Goal: Information Seeking & Learning: Learn about a topic

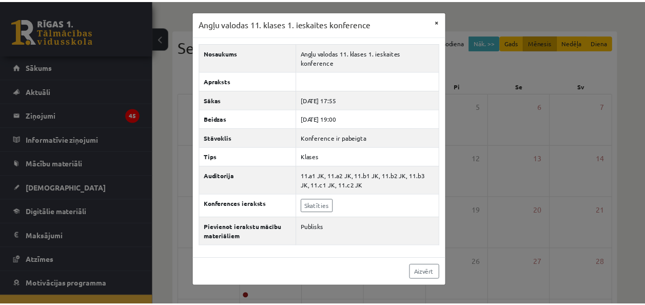
scroll to position [37, 0]
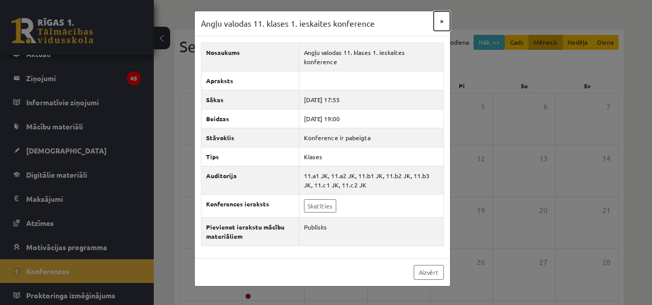
click at [446, 18] on button "×" at bounding box center [442, 20] width 16 height 19
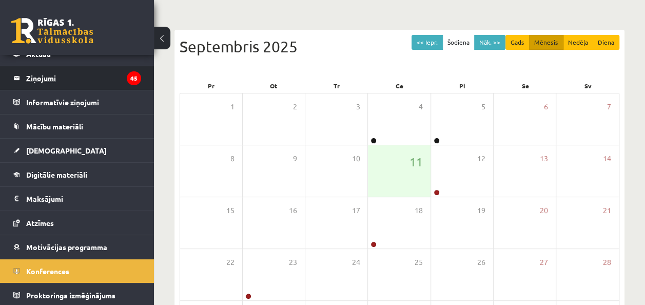
scroll to position [0, 0]
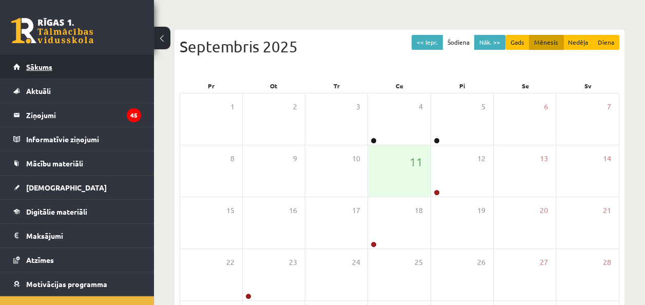
click at [54, 74] on link "Sākums" at bounding box center [77, 67] width 128 height 24
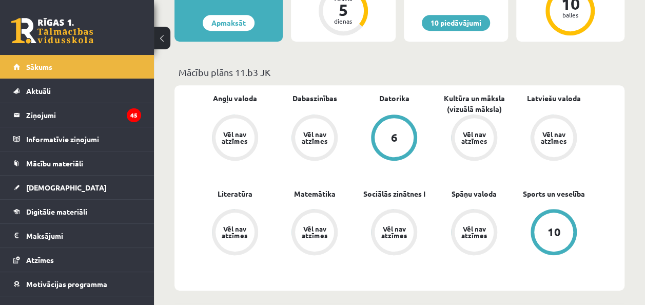
scroll to position [333, 0]
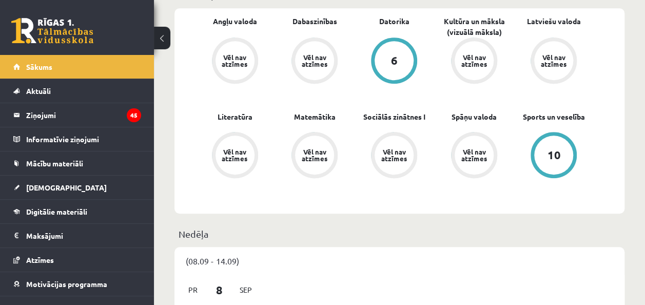
click at [386, 54] on div "6" at bounding box center [393, 60] width 39 height 39
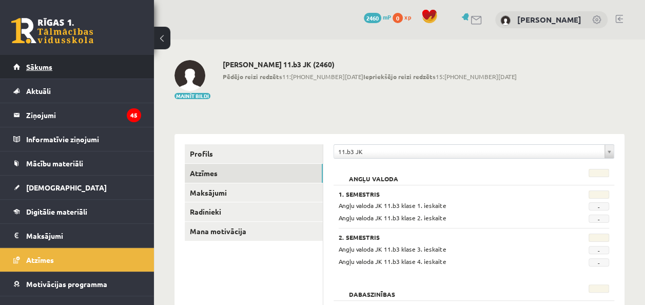
click at [43, 74] on link "Sākums" at bounding box center [77, 67] width 128 height 24
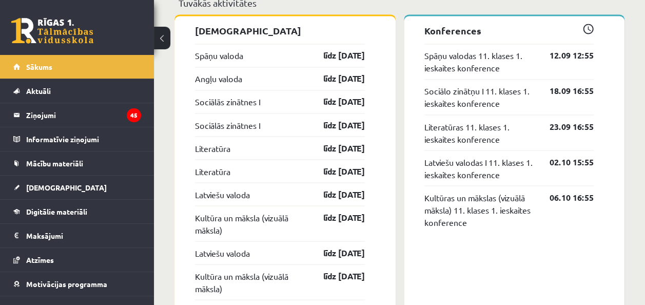
scroll to position [846, 0]
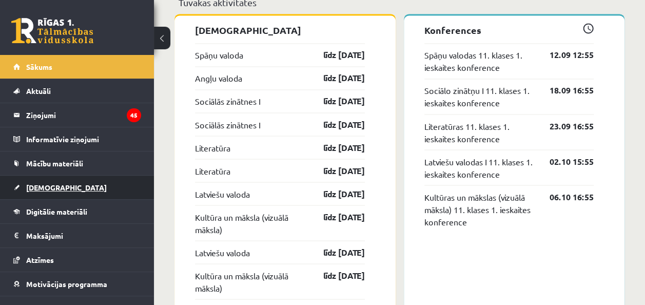
click at [48, 195] on link "[DEMOGRAPHIC_DATA]" at bounding box center [77, 187] width 128 height 24
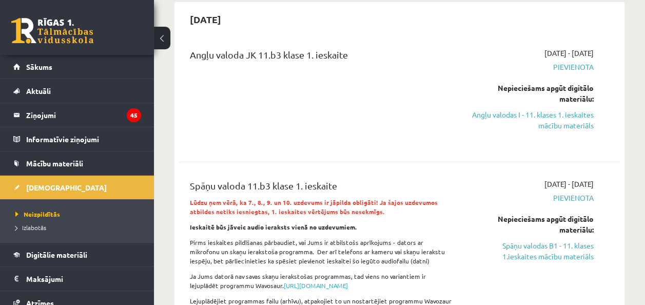
scroll to position [92, 0]
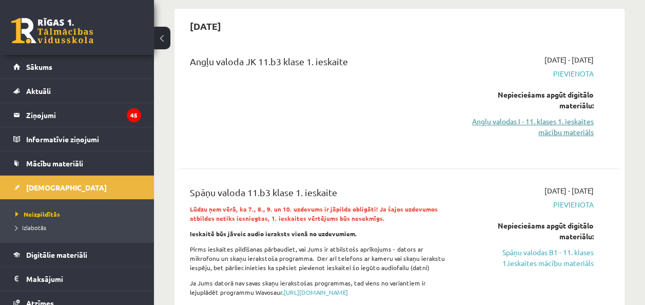
click at [478, 125] on link "Angļu valodas I - 11. klases 1. ieskaites mācību materiāls" at bounding box center [531, 127] width 124 height 22
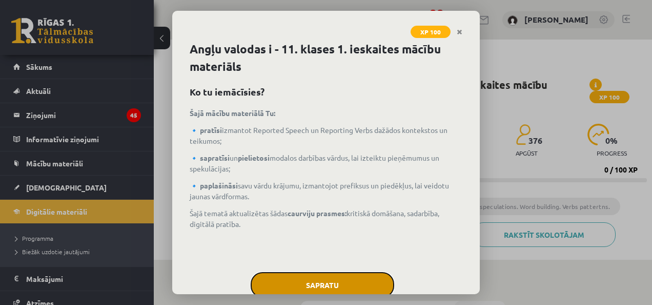
click at [362, 278] on button "Sapratu" at bounding box center [323, 285] width 144 height 26
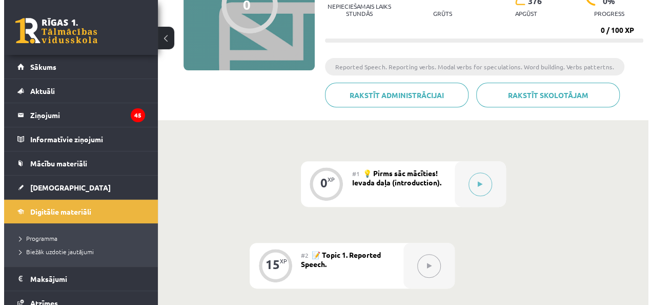
scroll to position [138, 0]
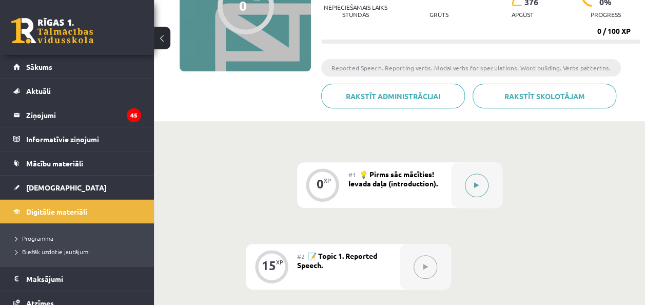
click at [482, 177] on button at bounding box center [477, 185] width 24 height 24
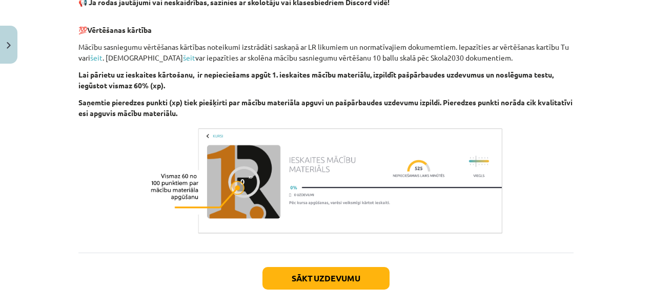
scroll to position [773, 0]
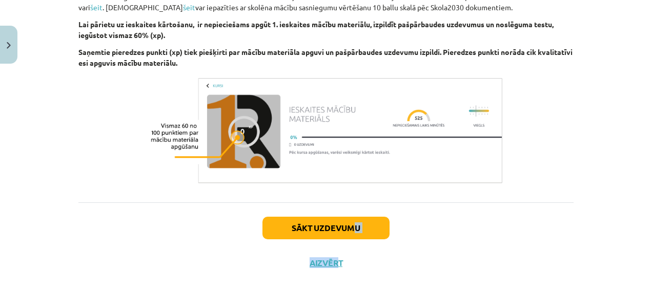
drag, startPoint x: 334, startPoint y: 238, endPoint x: 353, endPoint y: 218, distance: 27.2
click at [353, 218] on div "Sākt uzdevumu Aizvērt" at bounding box center [325, 238] width 495 height 72
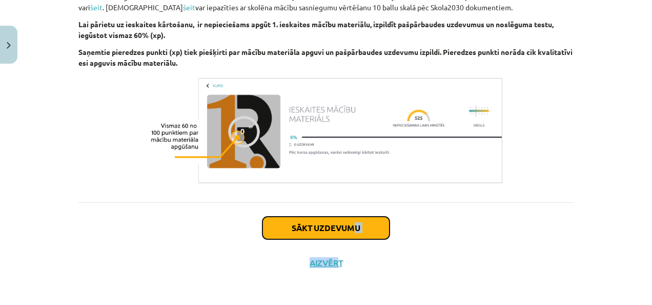
click at [353, 218] on button "Sākt uzdevumu" at bounding box center [326, 227] width 127 height 23
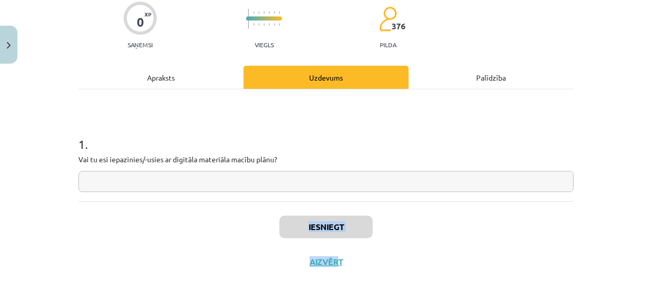
scroll to position [26, 0]
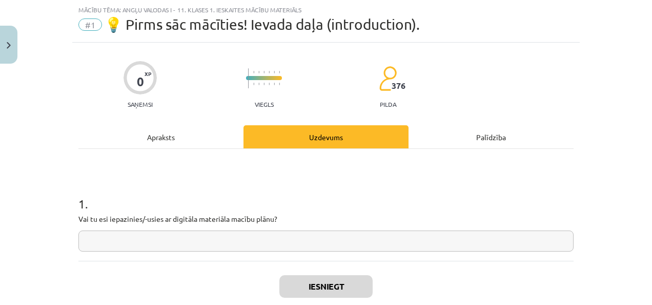
click at [105, 237] on input "text" at bounding box center [325, 240] width 495 height 21
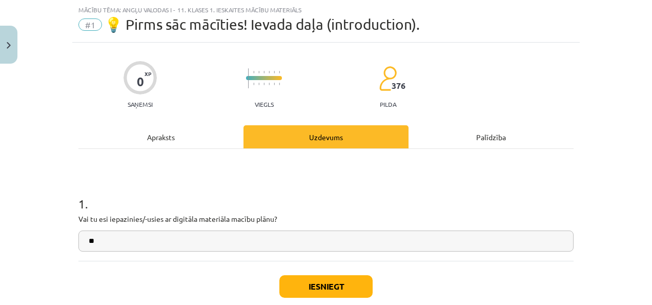
type input "**"
click at [340, 277] on button "Iesniegt" at bounding box center [326, 286] width 93 height 23
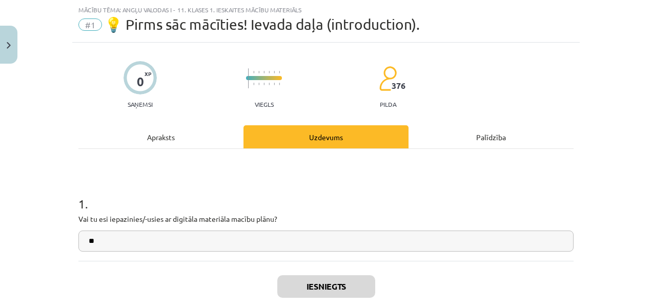
scroll to position [117, 0]
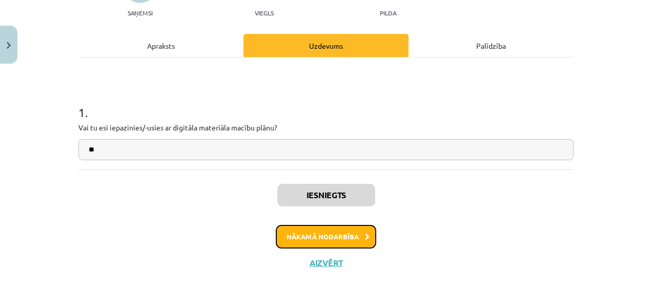
click at [345, 229] on button "Nākamā nodarbība" at bounding box center [326, 237] width 101 height 24
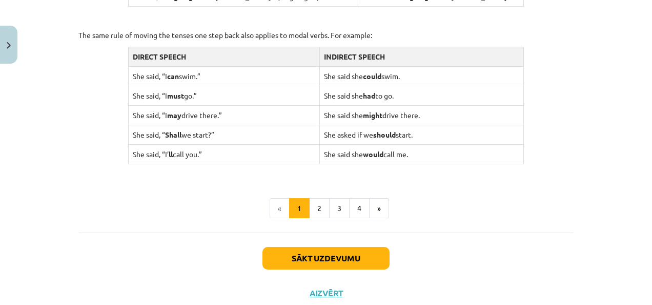
scroll to position [1051, 0]
click at [319, 200] on button "2" at bounding box center [319, 207] width 21 height 21
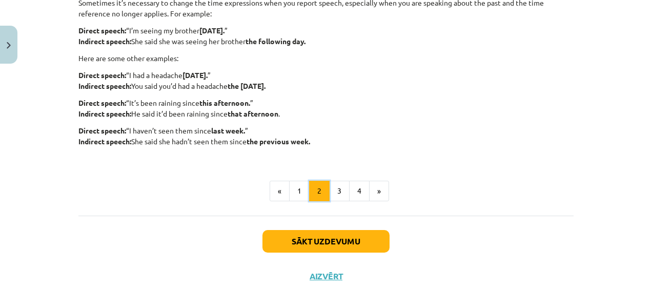
scroll to position [317, 0]
click at [332, 183] on button "3" at bounding box center [339, 191] width 21 height 21
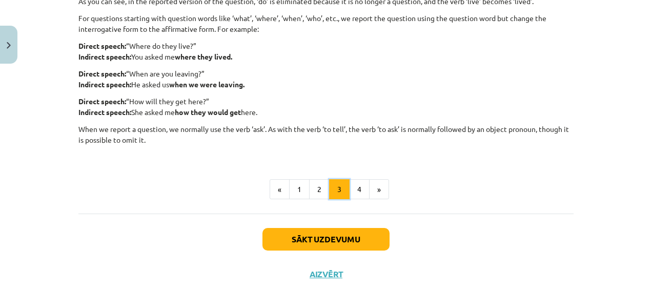
scroll to position [300, 0]
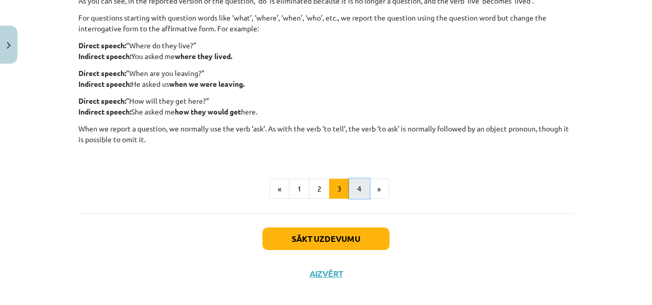
click at [359, 188] on button "4" at bounding box center [359, 188] width 21 height 21
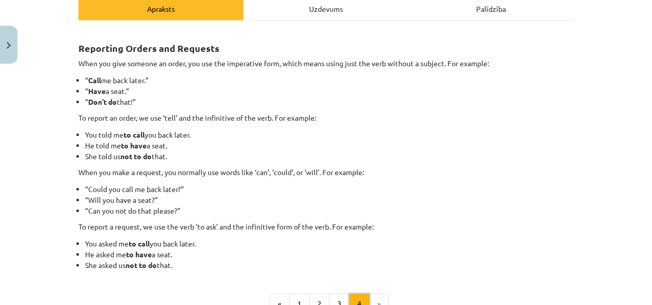
scroll to position [153, 0]
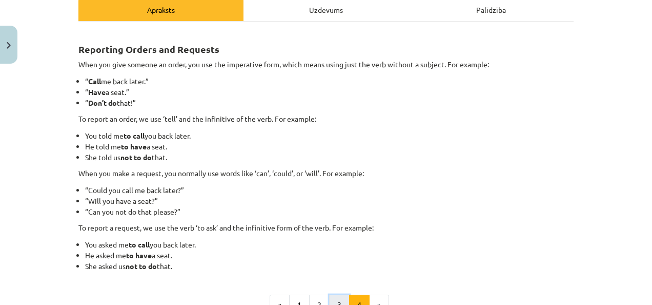
click at [334, 299] on button "3" at bounding box center [339, 304] width 21 height 21
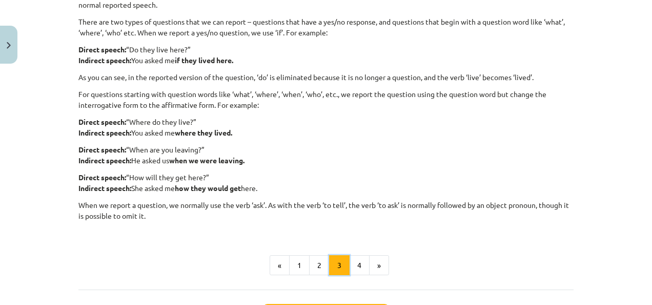
scroll to position [226, 0]
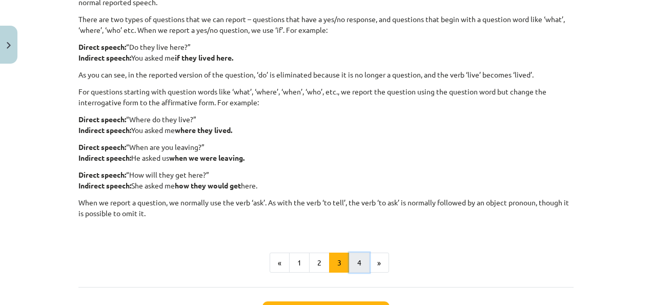
click at [354, 271] on button "4" at bounding box center [359, 262] width 21 height 21
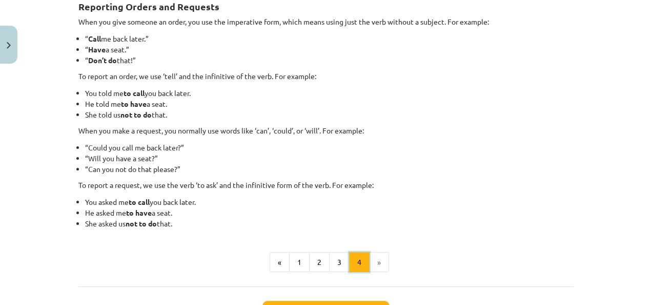
scroll to position [183, 0]
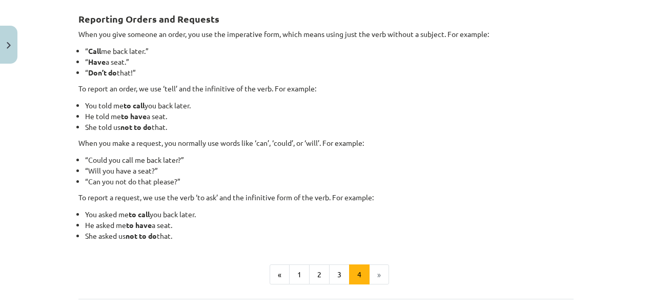
click at [370, 275] on li "»" at bounding box center [379, 274] width 19 height 21
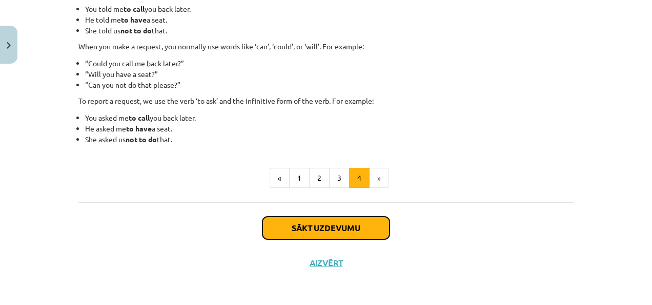
click at [364, 218] on button "Sākt uzdevumu" at bounding box center [326, 227] width 127 height 23
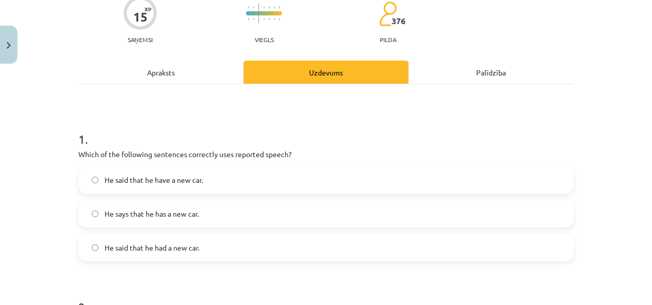
scroll to position [90, 0]
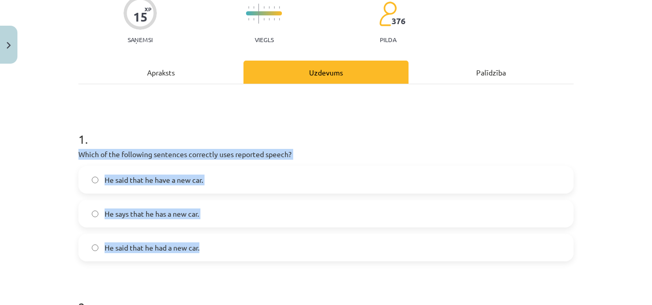
drag, startPoint x: 74, startPoint y: 152, endPoint x: 204, endPoint y: 249, distance: 162.0
click at [204, 249] on div "1 . Which of the following sentences correctly uses reported speech? He said th…" at bounding box center [325, 187] width 495 height 147
copy div "Which of the following sentences correctly uses reported speech? He said that h…"
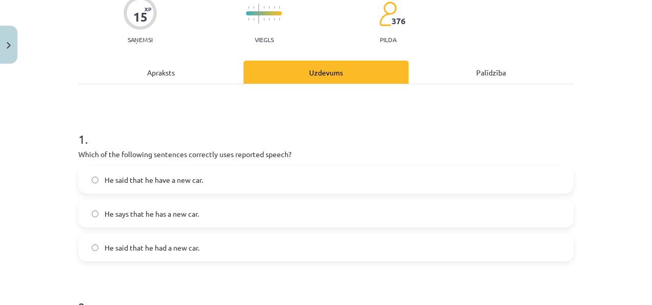
click at [201, 116] on h1 "1 ." at bounding box center [325, 130] width 495 height 32
click at [115, 253] on label "He said that he had a new car." at bounding box center [325, 247] width 493 height 26
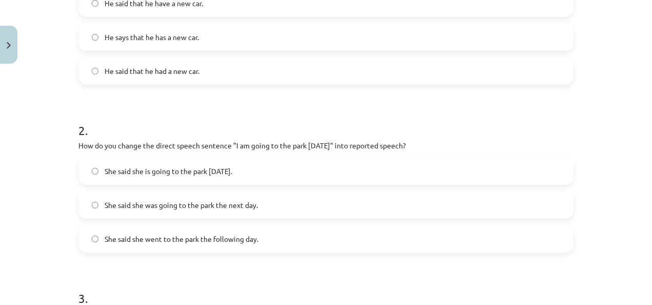
scroll to position [300, 0]
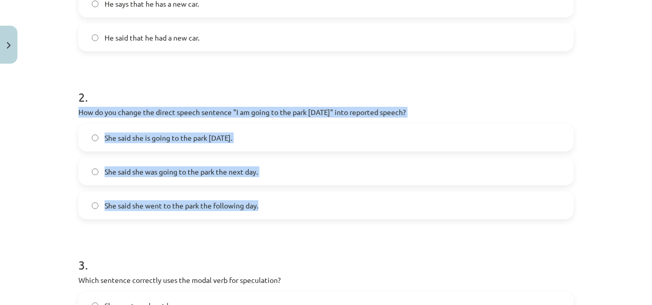
drag, startPoint x: 73, startPoint y: 113, endPoint x: 290, endPoint y: 204, distance: 235.9
click at [290, 204] on div "15 XP Saņemsi Viegls 376 pilda Apraksts Uzdevums Palīdzība 1 . Which of the fol…" at bounding box center [326, 291] width 508 height 1047
copy div "How do you change the direct speech sentence "I am going to the park tomorrow" …"
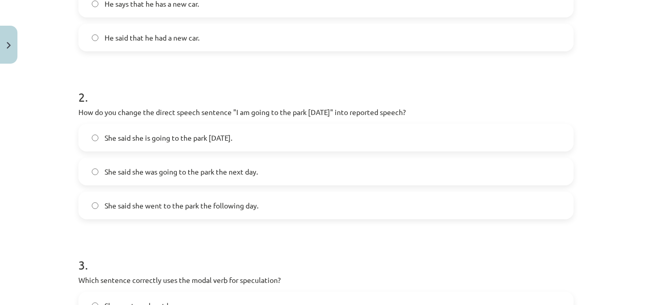
click at [202, 132] on span "She said she is going to the park tomorrow." at bounding box center [169, 137] width 128 height 11
click at [198, 166] on span "She said she was going to the park the next day." at bounding box center [181, 171] width 153 height 11
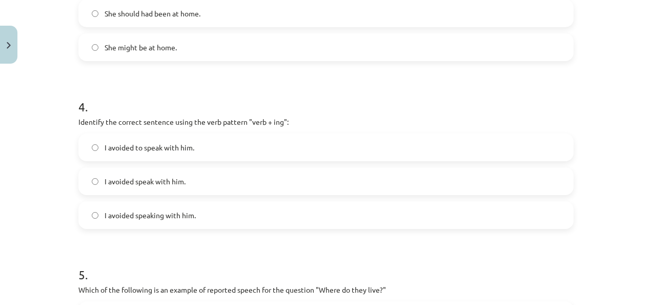
scroll to position [626, 0]
click at [178, 209] on span "I avoided speaking with him." at bounding box center [150, 214] width 91 height 11
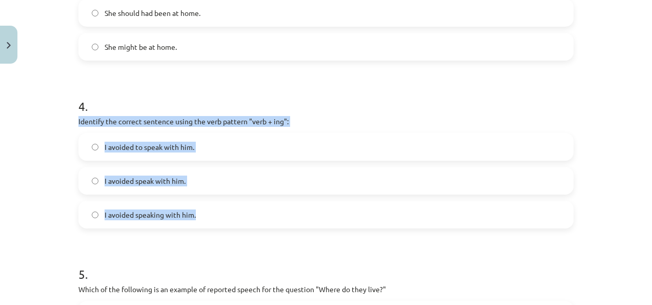
drag, startPoint x: 74, startPoint y: 114, endPoint x: 233, endPoint y: 225, distance: 193.8
copy div "Identify the correct sentence using the verb pattern "verb + ing": I avoided to…"
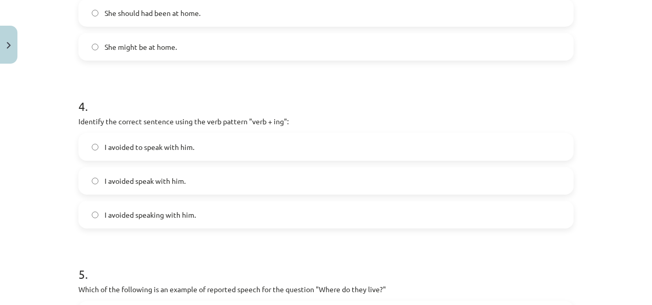
click at [319, 99] on h1 "4 ." at bounding box center [325, 97] width 495 height 32
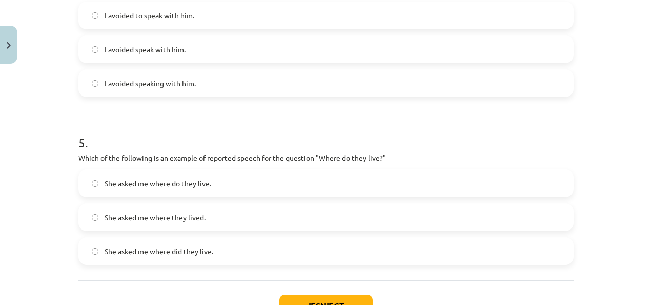
scroll to position [773, 0]
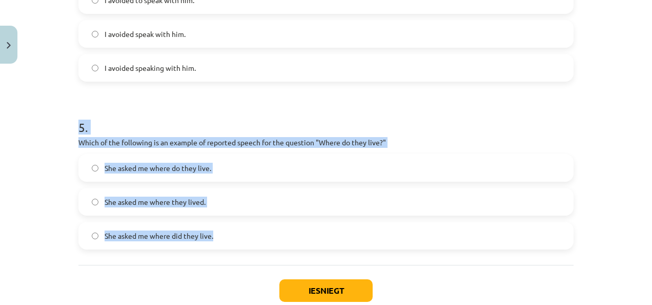
drag, startPoint x: 70, startPoint y: 125, endPoint x: 231, endPoint y: 238, distance: 196.2
copy div "5 . Which of the following is an example of reported speech for the question "W…"
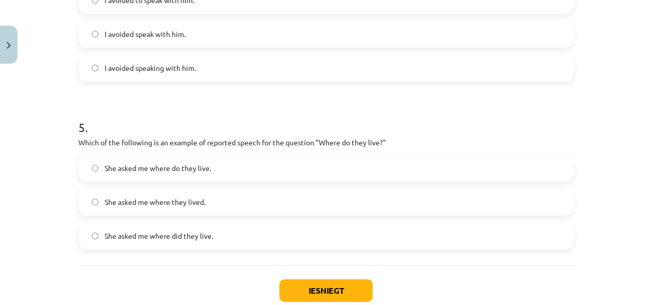
click at [266, 196] on label "She asked me where they lived." at bounding box center [325, 202] width 493 height 26
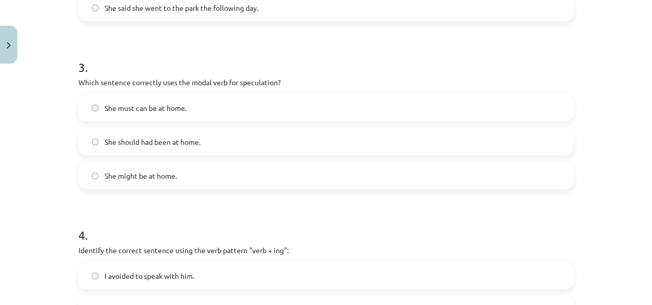
scroll to position [496, 0]
drag, startPoint x: 158, startPoint y: 83, endPoint x: 275, endPoint y: 77, distance: 116.6
click at [275, 77] on div "3 . Which sentence correctly uses the modal verb for speculation? She must can …" at bounding box center [325, 116] width 495 height 147
copy p "uses the modal verb for speculation"
click at [345, 56] on h1 "3 ." at bounding box center [325, 59] width 495 height 32
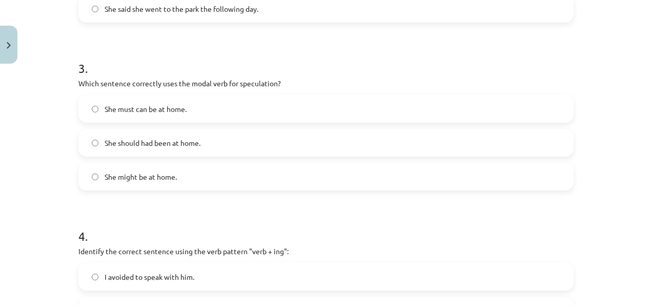
click at [214, 165] on label "She might be at home." at bounding box center [325, 177] width 493 height 26
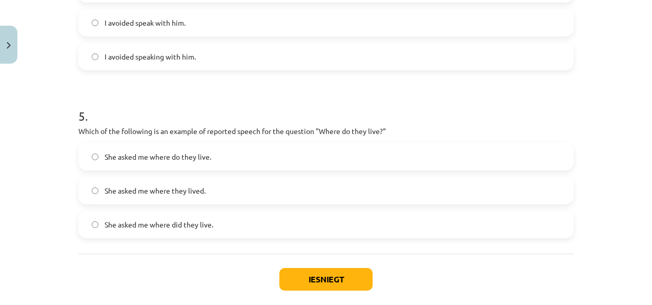
scroll to position [786, 0]
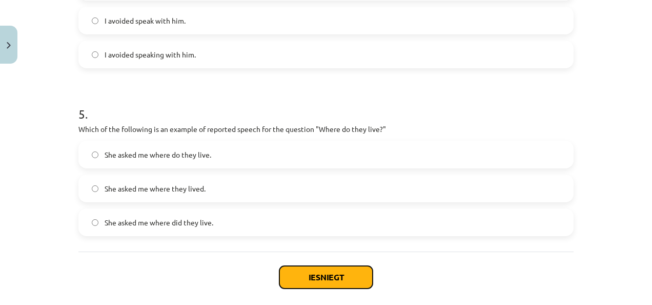
click at [330, 271] on button "Iesniegt" at bounding box center [326, 277] width 93 height 23
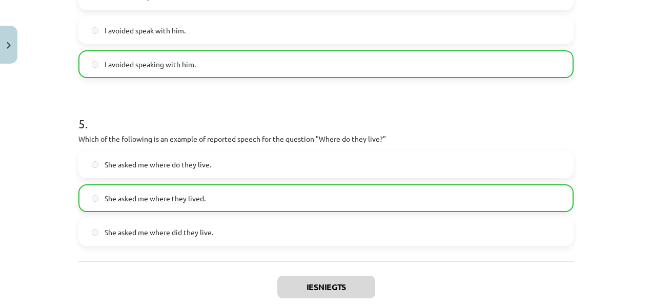
scroll to position [868, 0]
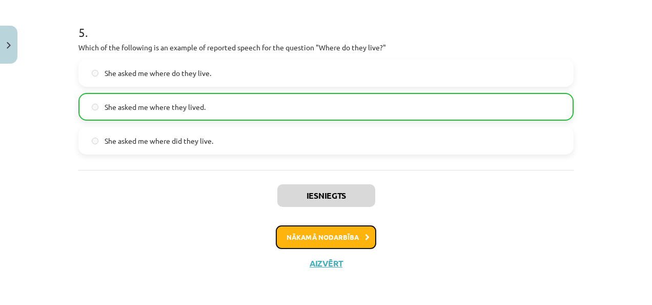
click at [332, 233] on button "Nākamā nodarbība" at bounding box center [326, 237] width 101 height 24
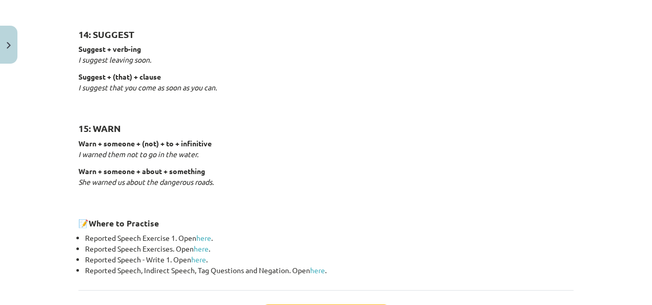
scroll to position [1674, 0]
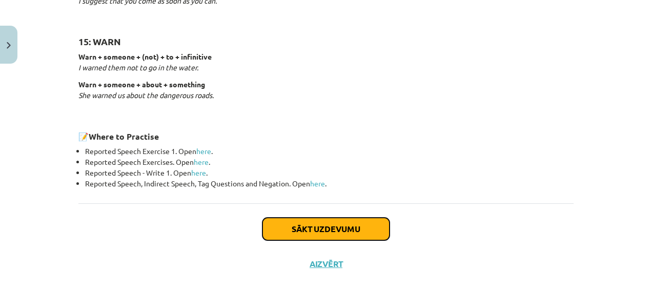
click at [351, 223] on button "Sākt uzdevumu" at bounding box center [326, 228] width 127 height 23
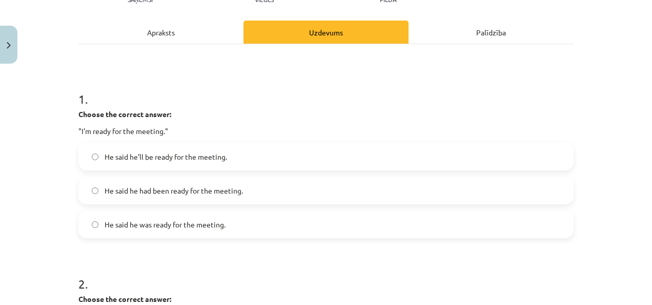
scroll to position [133, 0]
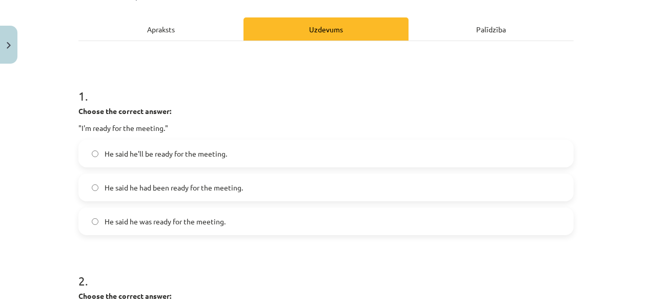
click at [239, 185] on span "He said he had been ready for the meeting." at bounding box center [174, 187] width 138 height 11
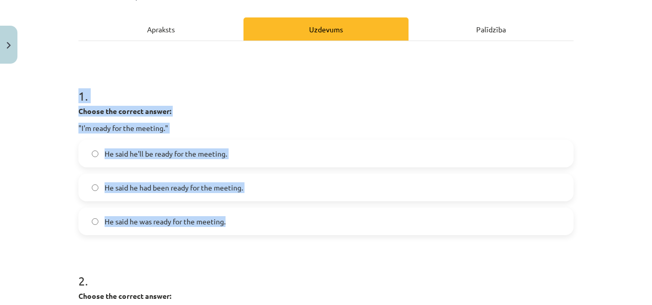
drag, startPoint x: 72, startPoint y: 95, endPoint x: 230, endPoint y: 216, distance: 199.0
copy div "1 . Choose the correct answer: "I'm ready for the meeting." He said he'll be re…"
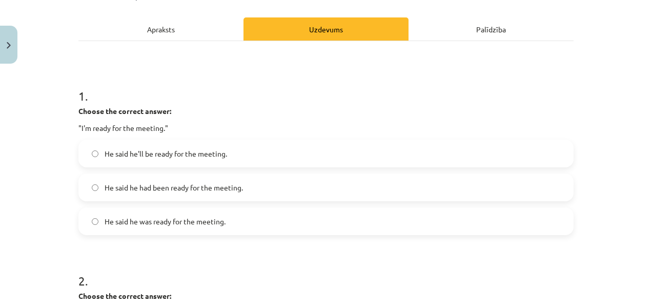
click at [229, 220] on label "He said he was ready for the meeting." at bounding box center [325, 221] width 493 height 26
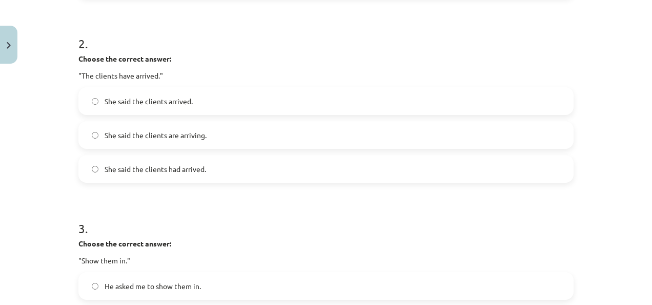
scroll to position [371, 0]
click at [197, 103] on label "She said the clients arrived." at bounding box center [325, 101] width 493 height 26
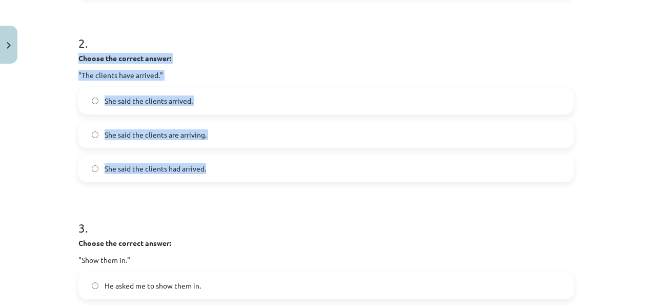
drag, startPoint x: 73, startPoint y: 53, endPoint x: 218, endPoint y: 169, distance: 185.8
click at [218, 169] on div "15 XP Saņemsi Viegls 375 pilda Apraksts Uzdevums Palīdzība 1 . Choose the corre…" at bounding box center [326, 263] width 508 height 1132
copy div "Choose the correct answer: "The clients have arrived." She said the clients arr…"
click at [246, 171] on label "She said the clients had arrived." at bounding box center [325, 168] width 493 height 26
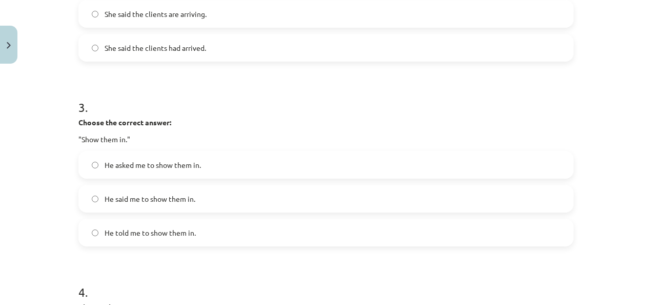
scroll to position [499, 0]
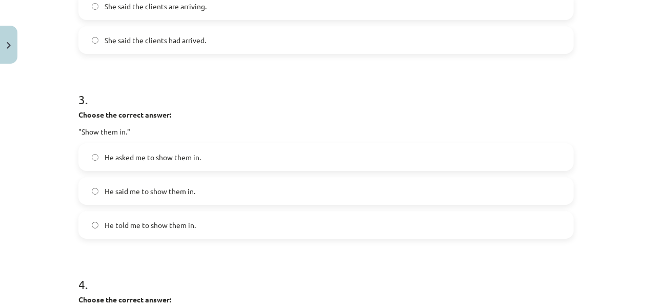
click at [197, 226] on label "He told me to show them in." at bounding box center [325, 225] width 493 height 26
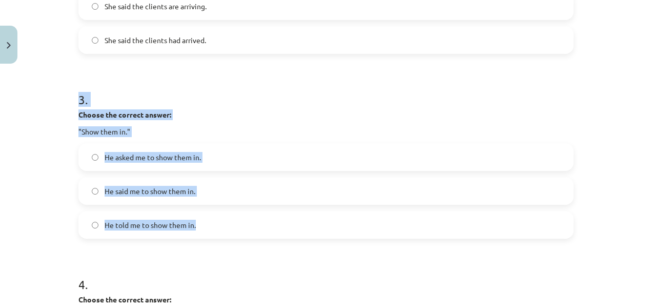
drag, startPoint x: 70, startPoint y: 95, endPoint x: 214, endPoint y: 222, distance: 192.3
click at [214, 222] on div "15 XP Saņemsi Viegls 375 pilda Apraksts Uzdevums Palīdzība 1 . Choose the corre…" at bounding box center [326, 135] width 508 height 1132
copy div "3 . Choose the correct answer: "Show them in." He asked me to show them in. He …"
click at [256, 87] on h1 "3 ." at bounding box center [325, 90] width 495 height 32
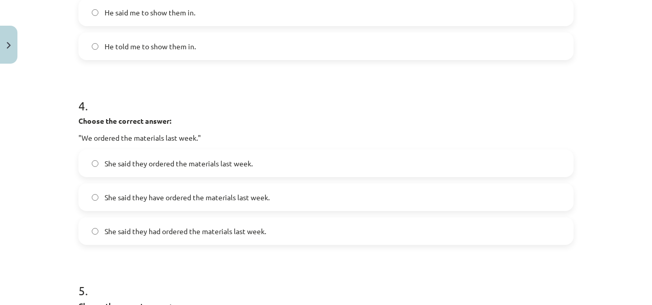
scroll to position [678, 0]
click at [186, 239] on label "She said they had ordered the materials last week." at bounding box center [325, 230] width 493 height 26
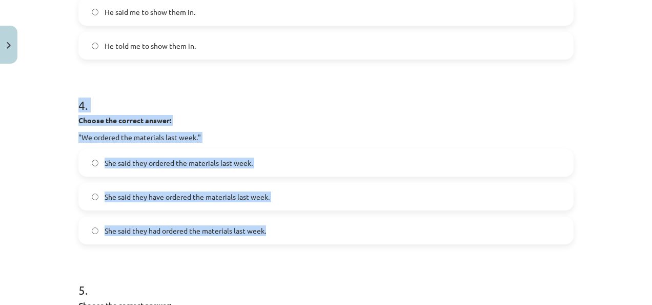
drag, startPoint x: 72, startPoint y: 96, endPoint x: 281, endPoint y: 230, distance: 248.4
copy div "4 . Choose the correct answer: "We ordered the materials last week." She said t…"
click at [299, 106] on h1 "4 ." at bounding box center [325, 96] width 495 height 32
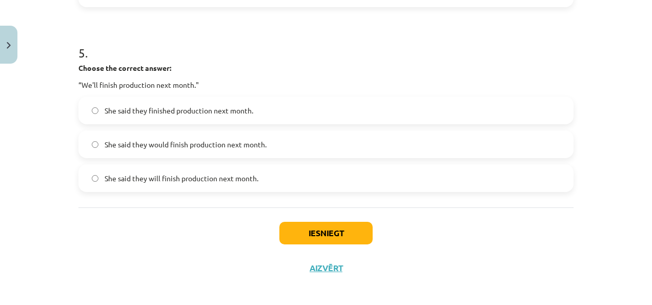
scroll to position [921, 0]
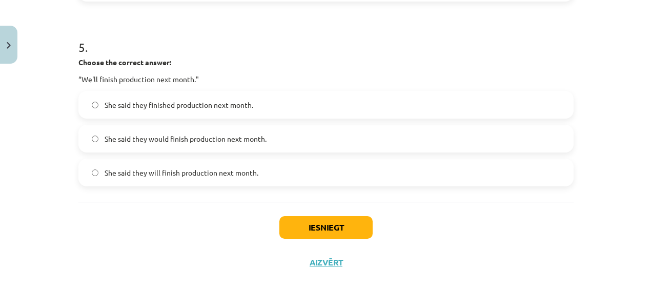
click at [265, 169] on label "She said they will finish production next month." at bounding box center [325, 173] width 493 height 26
click at [349, 220] on button "Iesniegt" at bounding box center [326, 227] width 93 height 23
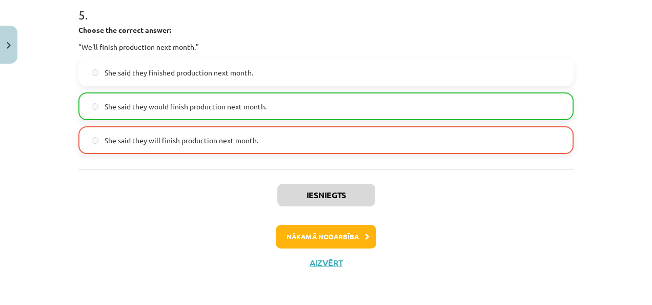
scroll to position [951, 0]
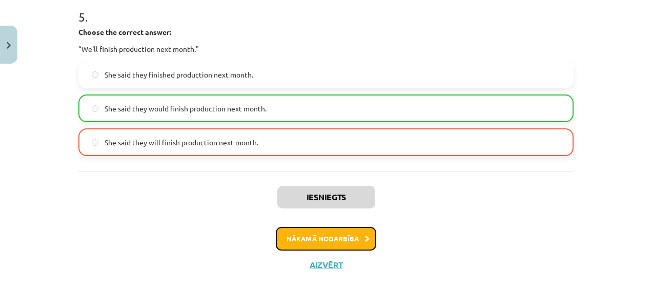
click at [353, 244] on button "Nākamā nodarbība" at bounding box center [326, 239] width 101 height 24
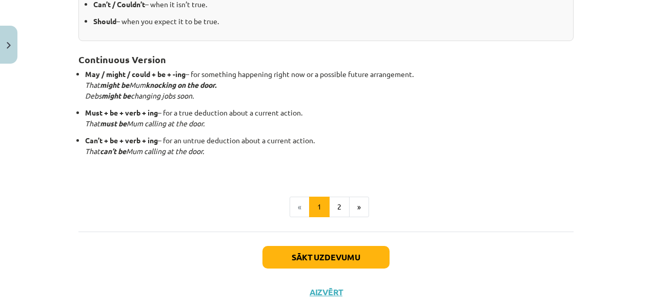
scroll to position [327, 0]
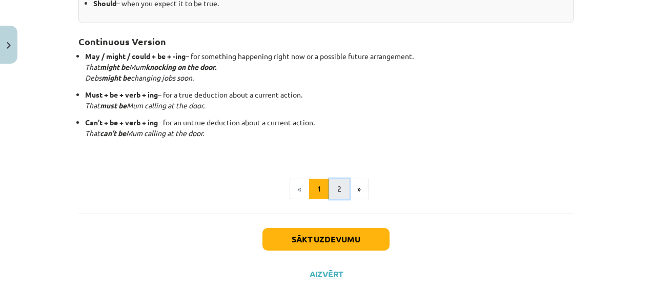
click at [333, 188] on button "2" at bounding box center [339, 188] width 21 height 21
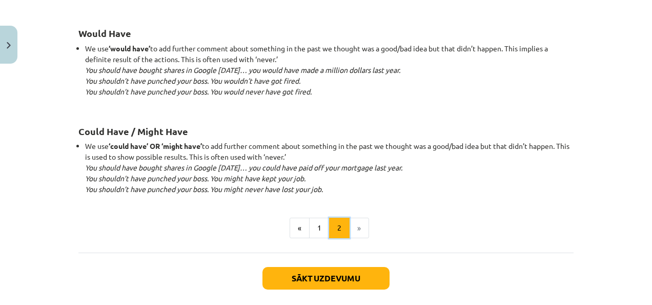
scroll to position [1073, 0]
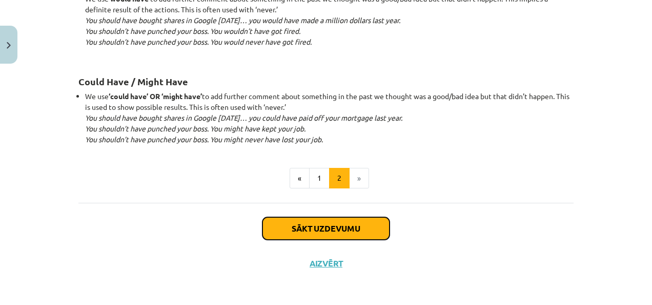
click at [339, 229] on button "Sākt uzdevumu" at bounding box center [326, 228] width 127 height 23
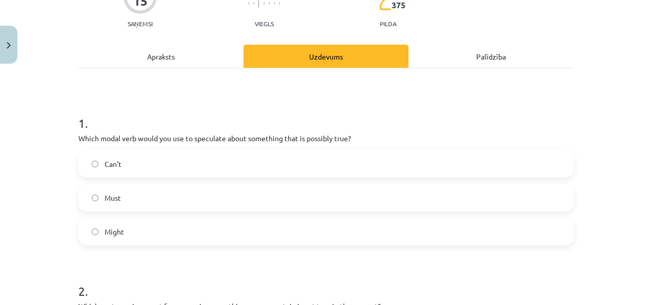
scroll to position [107, 0]
click at [147, 234] on label "Might" at bounding box center [325, 231] width 493 height 26
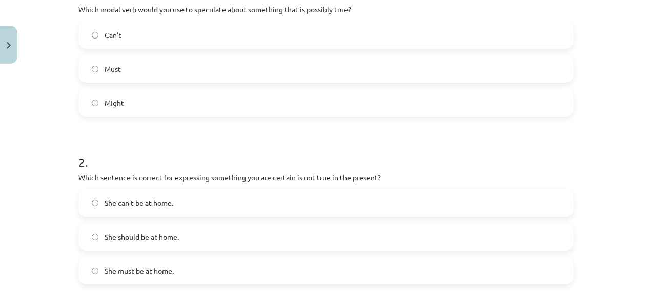
scroll to position [238, 0]
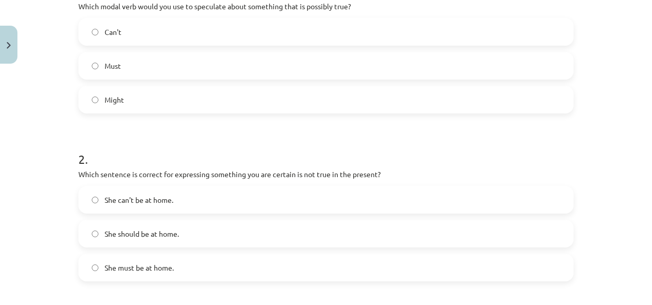
click at [154, 194] on span "She can't be at home." at bounding box center [139, 199] width 69 height 11
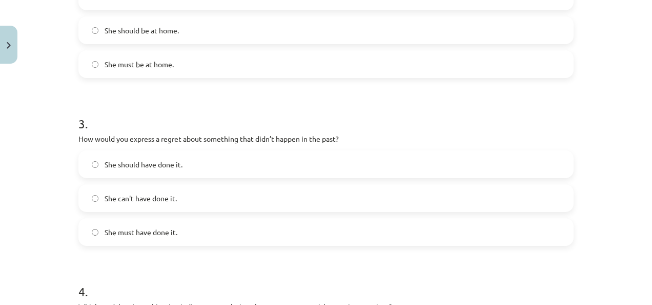
scroll to position [480, 0]
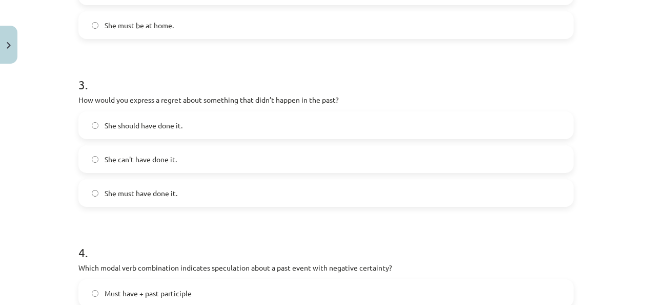
click at [150, 158] on span "She can't have done it." at bounding box center [141, 159] width 72 height 11
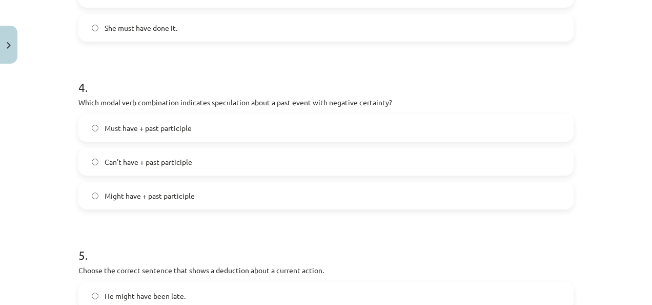
scroll to position [647, 0]
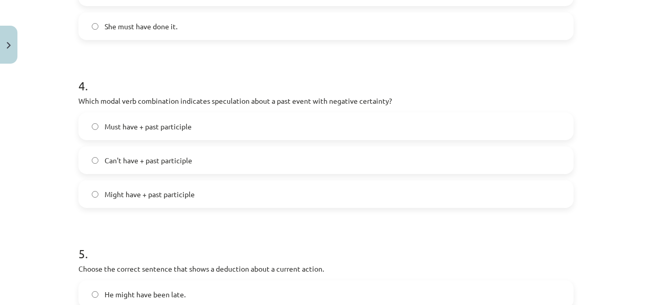
click at [156, 189] on span "Might have + past participle" at bounding box center [150, 194] width 90 height 11
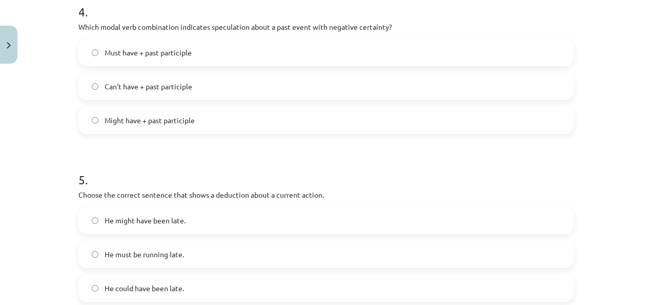
scroll to position [721, 0]
click at [194, 81] on label "Can't have + past participle" at bounding box center [325, 86] width 493 height 26
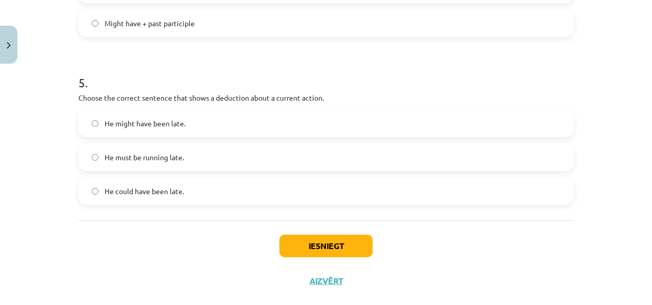
scroll to position [821, 0]
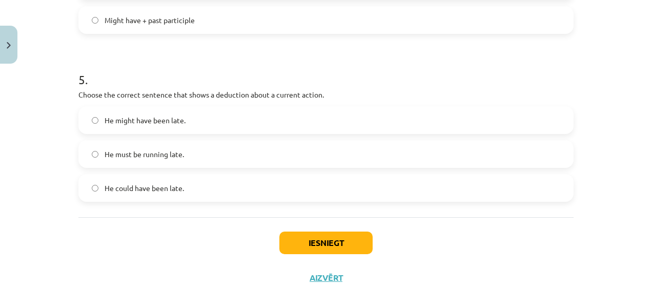
click at [210, 158] on label "He must be running late." at bounding box center [325, 154] width 493 height 26
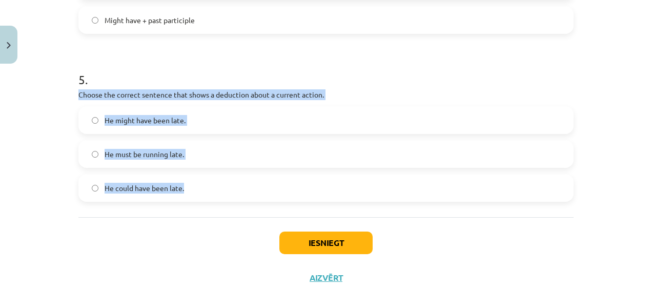
drag, startPoint x: 72, startPoint y: 95, endPoint x: 238, endPoint y: 193, distance: 192.9
copy div "Choose the correct sentence that shows a deduction about a current action. He m…"
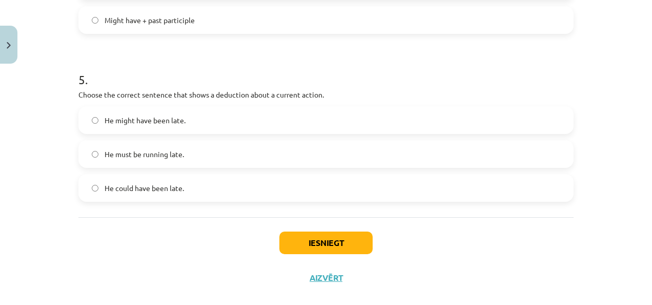
click at [291, 54] on h1 "5 ." at bounding box center [325, 70] width 495 height 32
click at [330, 235] on button "Iesniegt" at bounding box center [326, 242] width 93 height 23
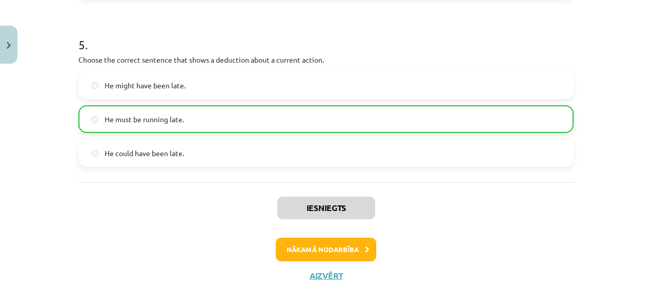
scroll to position [868, 0]
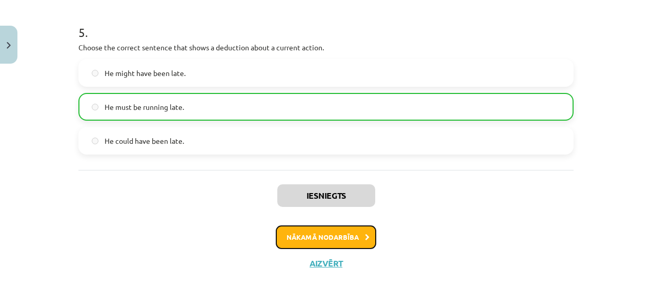
click at [356, 235] on button "Nākamā nodarbība" at bounding box center [326, 237] width 101 height 24
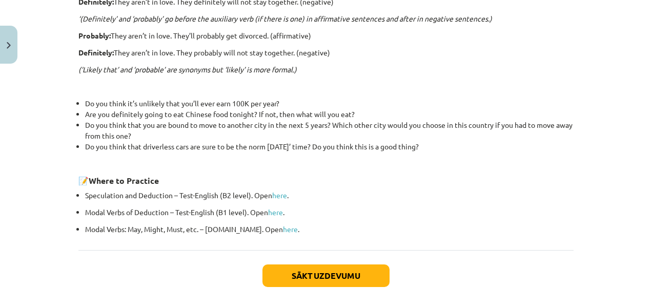
scroll to position [356, 0]
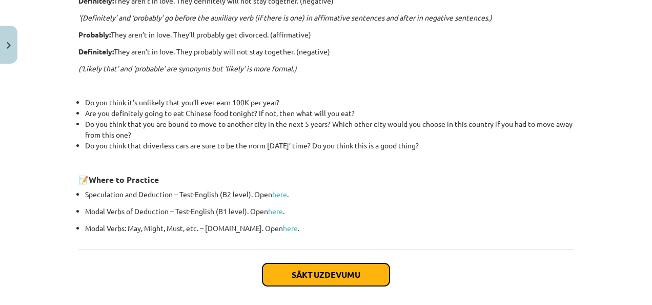
click at [339, 266] on button "Sākt uzdevumu" at bounding box center [326, 274] width 127 height 23
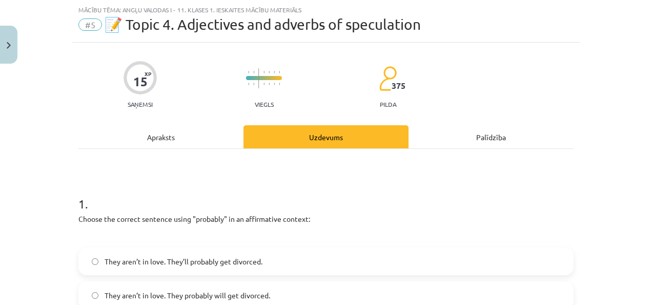
scroll to position [57, 0]
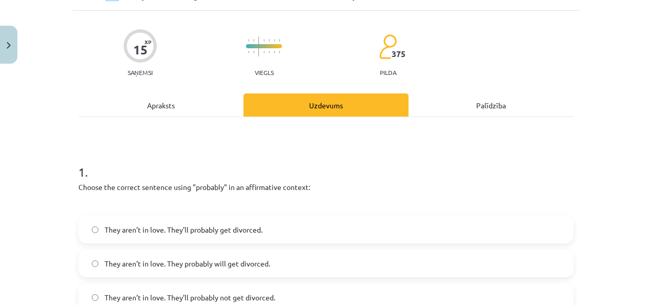
click at [284, 231] on label "They aren’t in love. They’ll probably get divorced." at bounding box center [325, 229] width 493 height 26
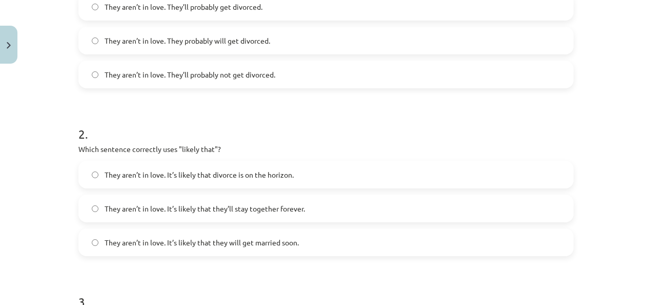
scroll to position [307, 0]
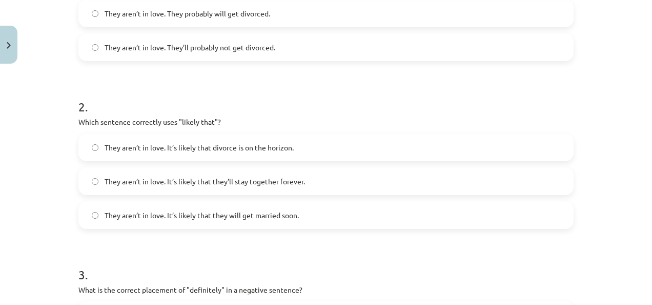
click at [280, 151] on span "They aren’t in love. It’s likely that divorce is on the horizon." at bounding box center [199, 147] width 189 height 11
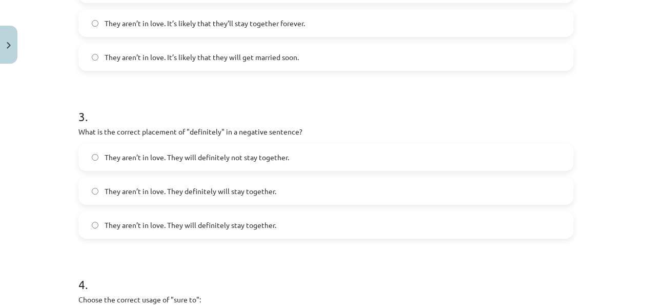
scroll to position [489, 0]
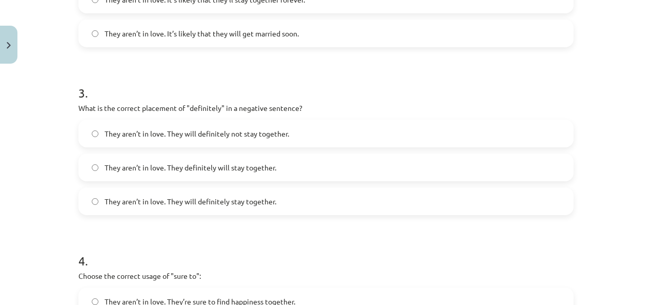
click at [246, 138] on label "They aren’t in love. They will definitely not stay together." at bounding box center [325, 134] width 493 height 26
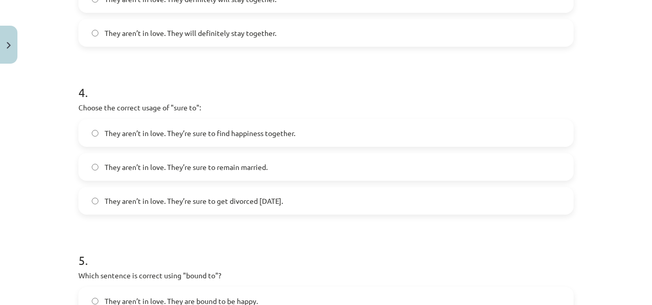
scroll to position [661, 0]
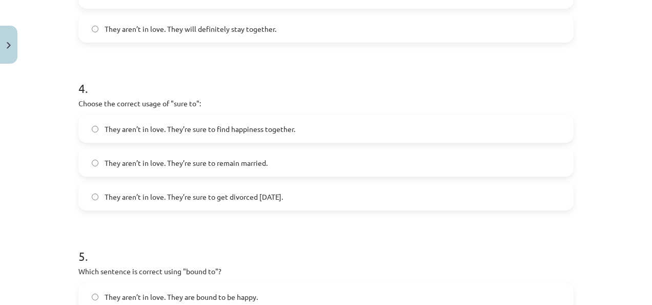
click at [257, 192] on span "They aren’t in love. They’re sure to get divorced within six months." at bounding box center [194, 196] width 178 height 11
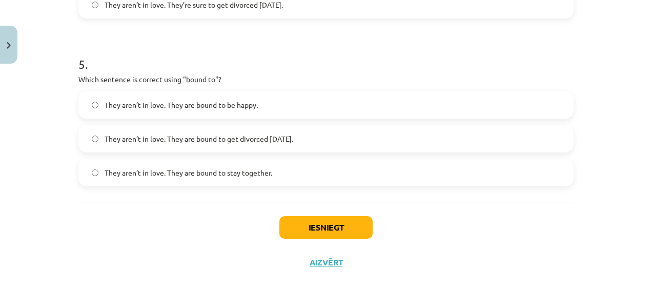
click at [267, 138] on span "They aren’t in love. They are bound to get divorced within six months." at bounding box center [199, 138] width 189 height 11
click at [310, 216] on button "Iesniegt" at bounding box center [326, 227] width 93 height 23
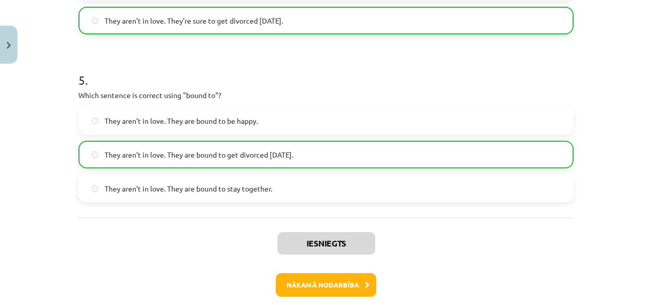
scroll to position [885, 0]
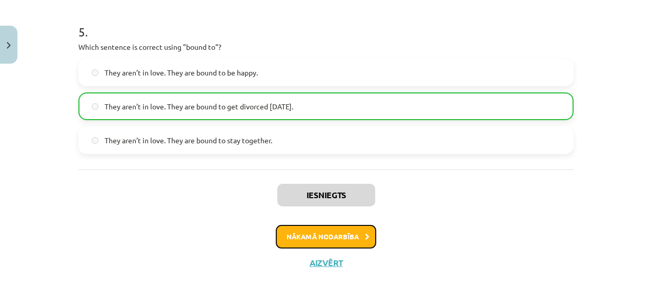
click at [321, 230] on button "Nākamā nodarbība" at bounding box center [326, 237] width 101 height 24
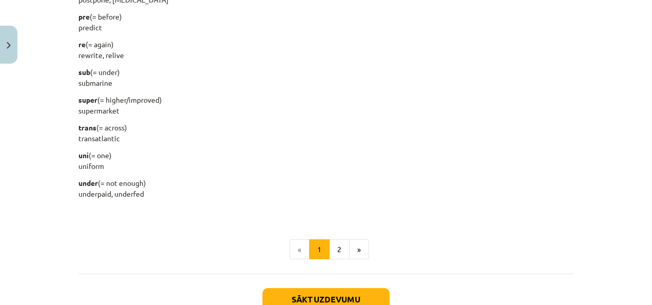
scroll to position [1300, 0]
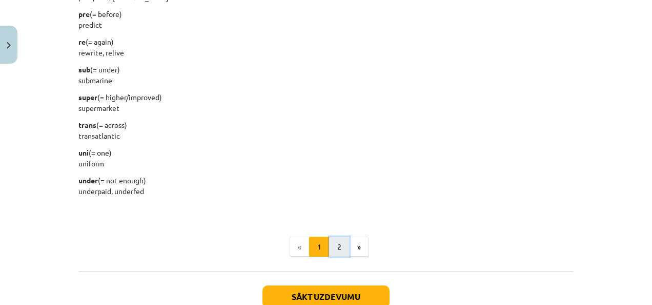
click at [335, 242] on button "2" at bounding box center [339, 246] width 21 height 21
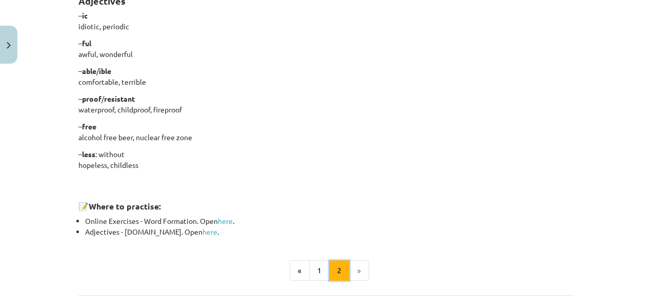
scroll to position [950, 0]
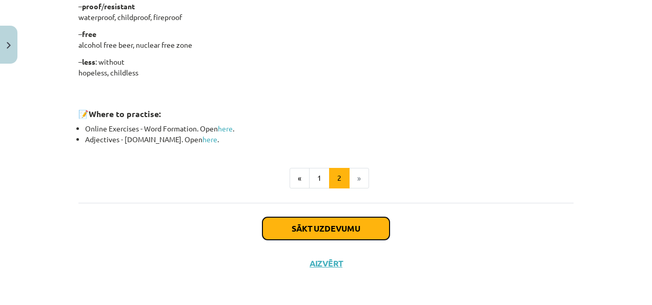
click at [335, 227] on button "Sākt uzdevumu" at bounding box center [326, 228] width 127 height 23
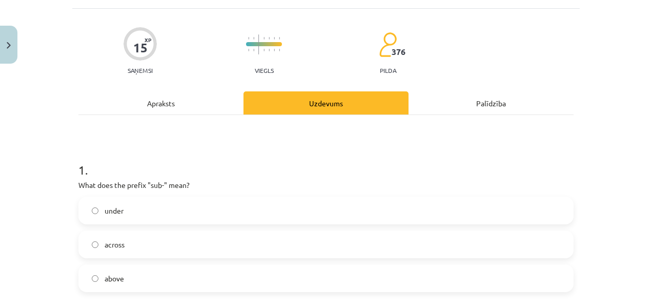
scroll to position [63, 0]
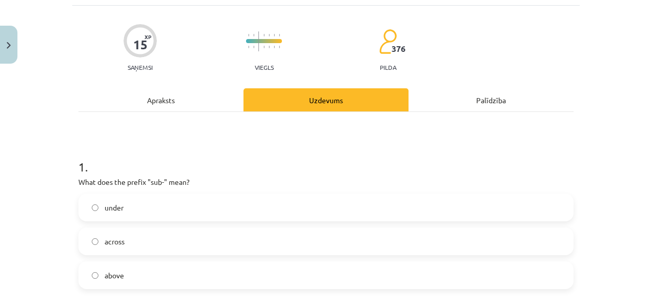
click at [308, 262] on label "above" at bounding box center [325, 275] width 493 height 26
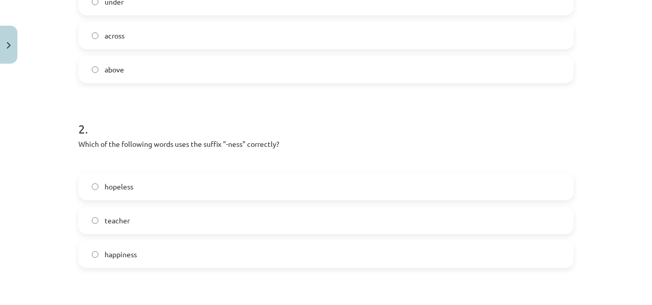
scroll to position [269, 0]
click at [211, 178] on label "hopeless" at bounding box center [325, 186] width 493 height 26
click at [190, 248] on label "happiness" at bounding box center [325, 254] width 493 height 26
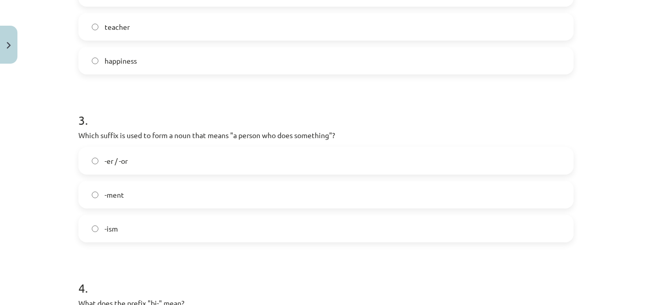
scroll to position [480, 0]
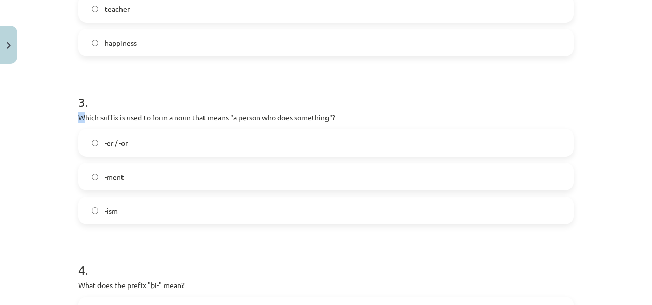
drag, startPoint x: 92, startPoint y: 111, endPoint x: 284, endPoint y: 100, distance: 192.2
click at [284, 100] on div "3 . Which suffix is used to form a noun that means "a person who does something…" at bounding box center [325, 150] width 495 height 147
drag, startPoint x: 284, startPoint y: 100, endPoint x: 345, endPoint y: 116, distance: 63.7
click at [345, 116] on p "Which suffix is used to form a noun that means "a person who does something"?" at bounding box center [325, 117] width 495 height 11
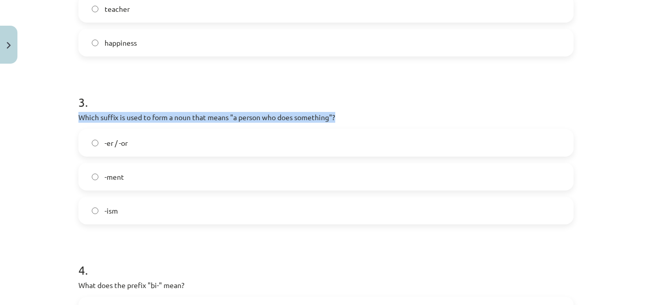
drag, startPoint x: 71, startPoint y: 117, endPoint x: 370, endPoint y: 109, distance: 299.1
click at [370, 109] on div "15 XP Saņemsi Viegls 376 pilda Apraksts Uzdevums Palīdzība 1 . What does the pr…" at bounding box center [326, 121] width 508 height 1064
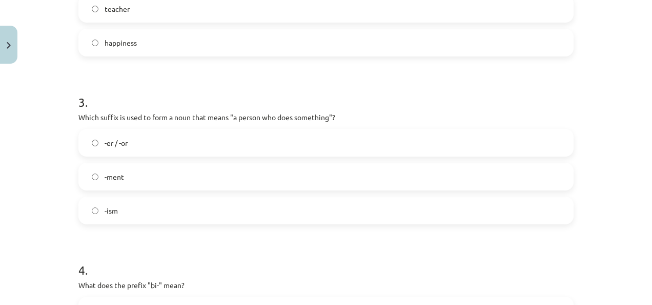
click at [194, 136] on label "-er / -or" at bounding box center [325, 143] width 493 height 26
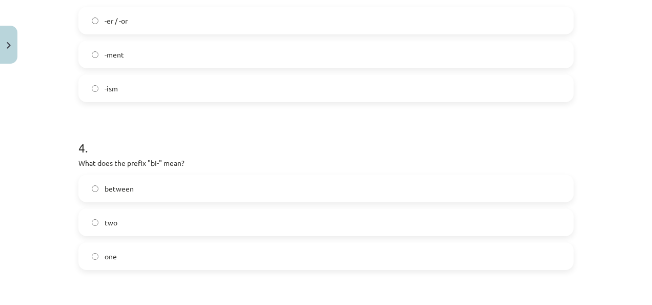
scroll to position [602, 0]
drag, startPoint x: 74, startPoint y: 162, endPoint x: 204, endPoint y: 153, distance: 130.6
click at [163, 224] on label "two" at bounding box center [325, 222] width 493 height 26
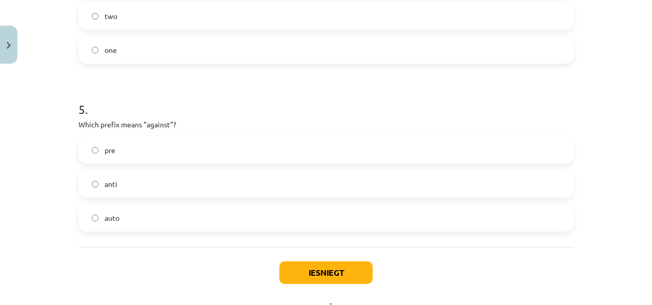
scroll to position [808, 0]
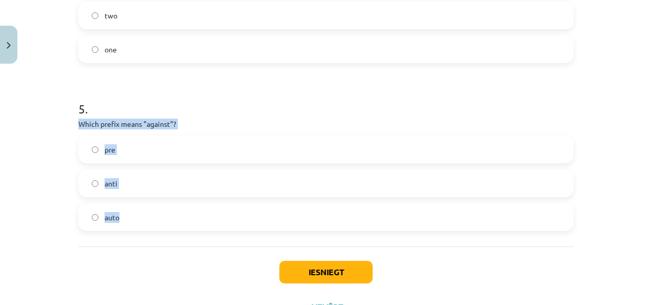
drag, startPoint x: 67, startPoint y: 120, endPoint x: 175, endPoint y: 221, distance: 148.4
click at [175, 221] on div "Mācību tēma: Angļu valodas i - 11. klases 1. ieskaites mācību materiāls #6 📝 To…" at bounding box center [326, 152] width 652 height 305
click at [147, 181] on label "anti" at bounding box center [325, 183] width 493 height 26
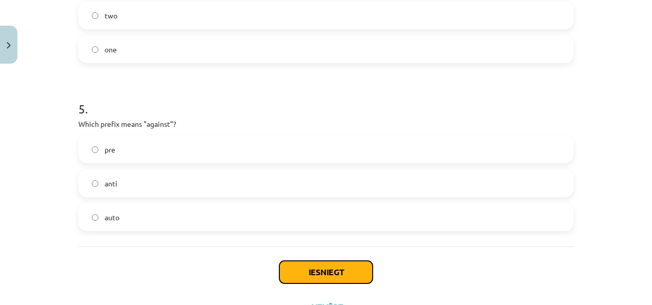
click at [312, 277] on button "Iesniegt" at bounding box center [326, 272] width 93 height 23
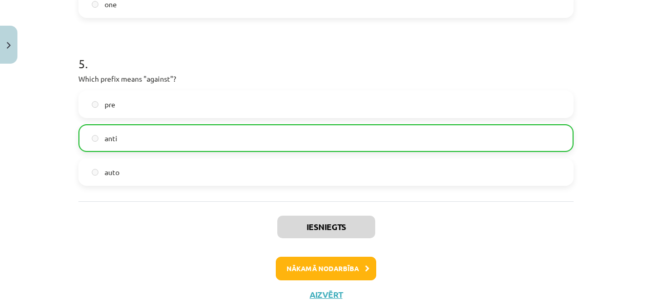
scroll to position [885, 0]
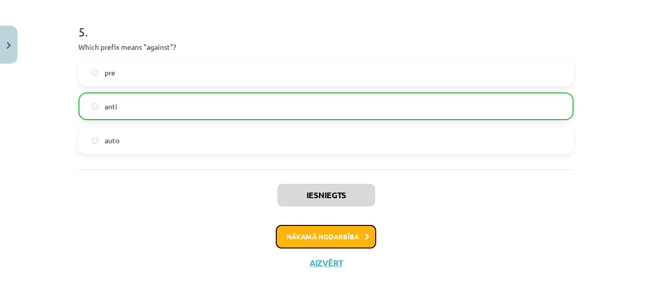
click at [317, 233] on button "Nākamā nodarbība" at bounding box center [326, 237] width 101 height 24
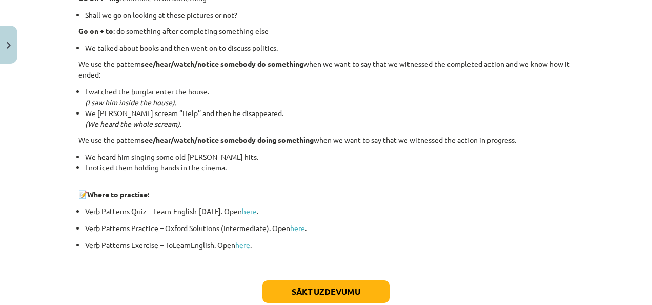
scroll to position [1444, 0]
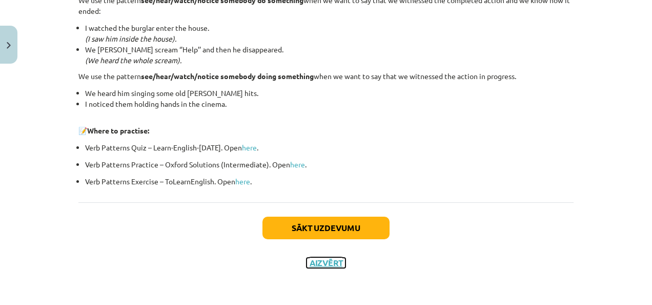
click at [327, 265] on button "Aizvērt" at bounding box center [326, 262] width 39 height 10
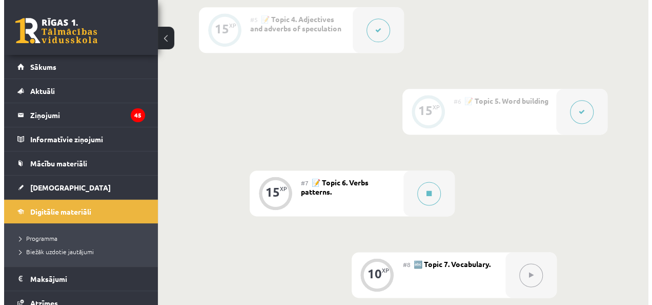
scroll to position [622, 0]
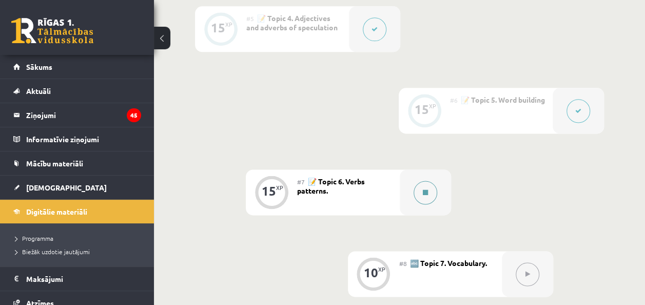
click at [429, 196] on button at bounding box center [425, 193] width 24 height 24
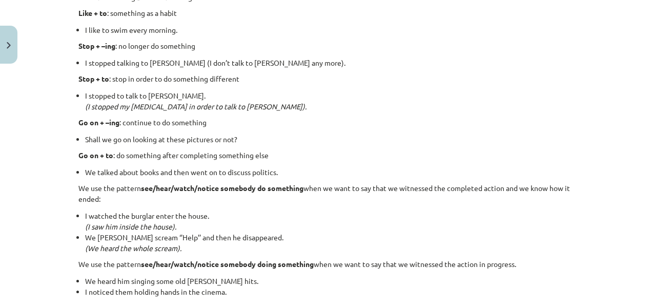
scroll to position [1444, 0]
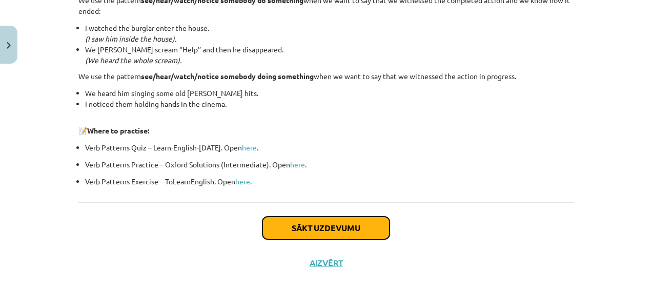
click at [310, 216] on button "Sākt uzdevumu" at bounding box center [326, 227] width 127 height 23
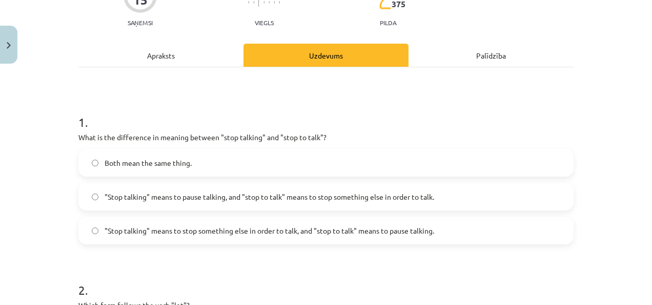
scroll to position [109, 0]
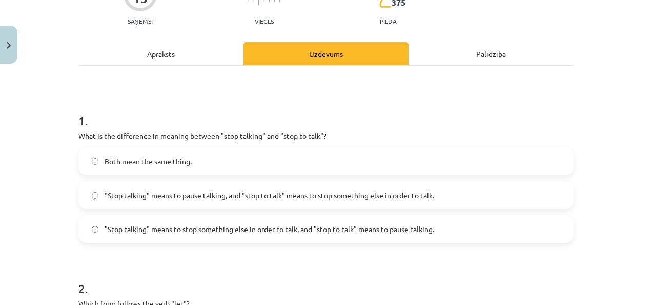
click at [312, 194] on span ""Stop talking" means to pause talking, and "stop to talk" means to stop somethi…" at bounding box center [270, 195] width 330 height 11
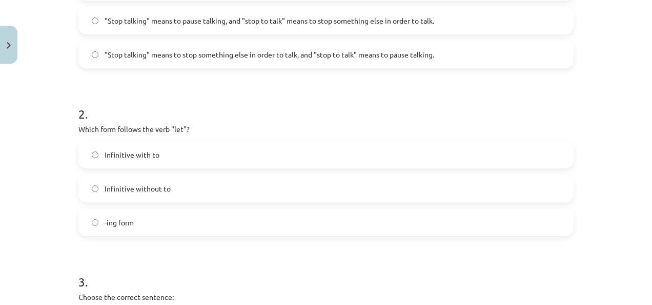
scroll to position [284, 0]
click at [231, 224] on label "-ing form" at bounding box center [325, 222] width 493 height 26
click at [214, 198] on label "Infinitive without to" at bounding box center [325, 188] width 493 height 26
click at [157, 150] on label "Infinitive with to" at bounding box center [325, 154] width 493 height 26
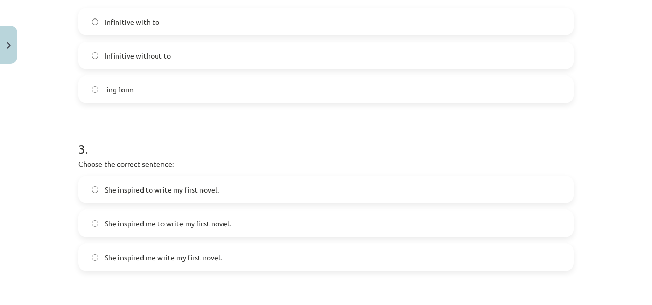
scroll to position [416, 0]
click at [72, 149] on div "15 XP Saņemsi Viegls 375 pilda Apraksts Uzdevums Palīdzība 1 . What is the diff…" at bounding box center [326, 175] width 508 height 1047
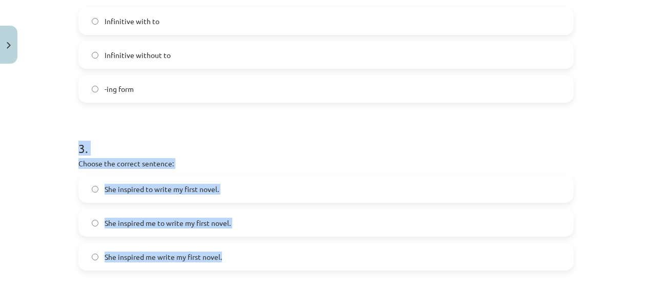
drag, startPoint x: 70, startPoint y: 149, endPoint x: 241, endPoint y: 257, distance: 202.2
click at [241, 257] on div "15 XP Saņemsi Viegls 375 pilda Apraksts Uzdevums Palīdzība 1 . What is the diff…" at bounding box center [326, 175] width 508 height 1047
click at [235, 134] on h1 "3 ." at bounding box center [325, 139] width 495 height 32
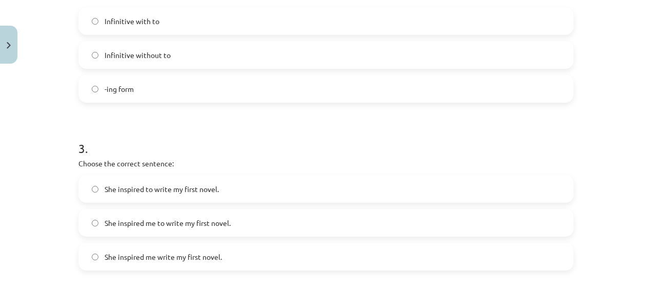
click at [231, 218] on label "She inspired me to write my first novel." at bounding box center [325, 223] width 493 height 26
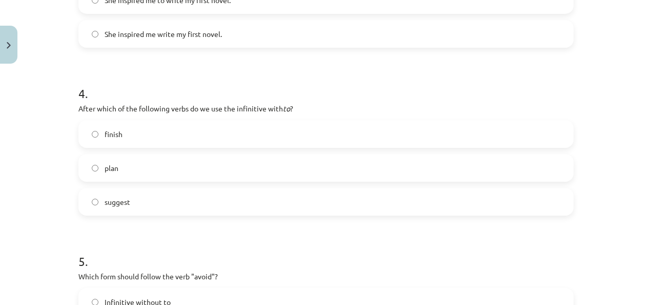
scroll to position [645, 0]
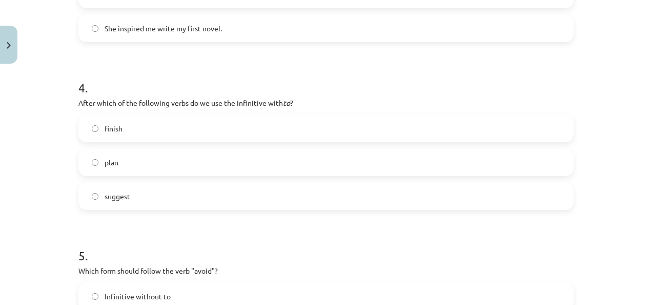
click at [132, 193] on label "suggest" at bounding box center [325, 196] width 493 height 26
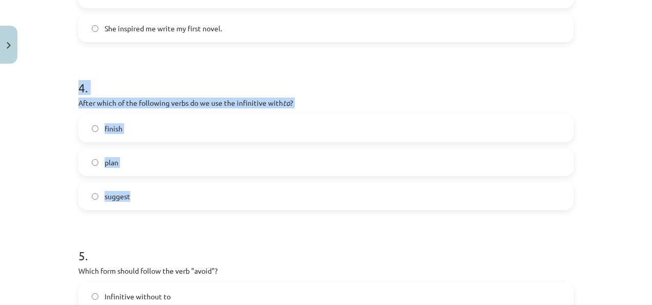
drag, startPoint x: 66, startPoint y: 85, endPoint x: 199, endPoint y: 208, distance: 181.5
click at [199, 208] on div "Mācību tēma: Angļu valodas i - 11. klases 1. ieskaites mācību materiāls #7 📝 To…" at bounding box center [326, 152] width 652 height 305
click at [165, 175] on div "plan" at bounding box center [325, 162] width 495 height 28
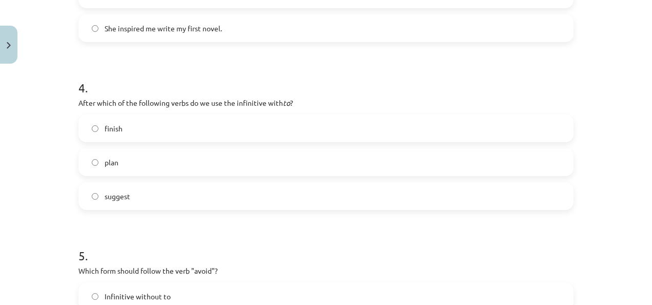
click at [165, 163] on label "plan" at bounding box center [325, 162] width 493 height 26
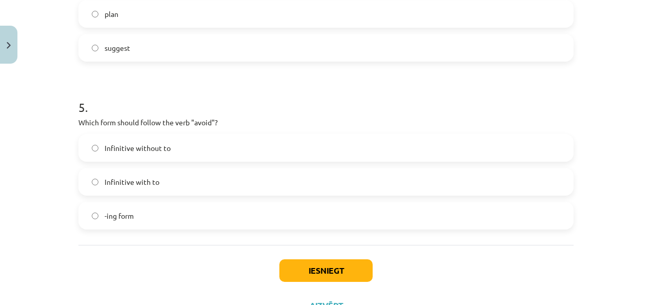
scroll to position [799, 0]
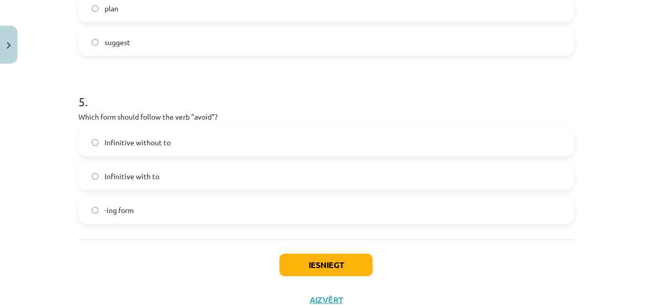
click at [159, 137] on span "Infinitive without to" at bounding box center [138, 142] width 66 height 11
click at [171, 201] on label "-ing form" at bounding box center [325, 210] width 493 height 26
click at [324, 264] on button "Iesniegt" at bounding box center [326, 264] width 93 height 23
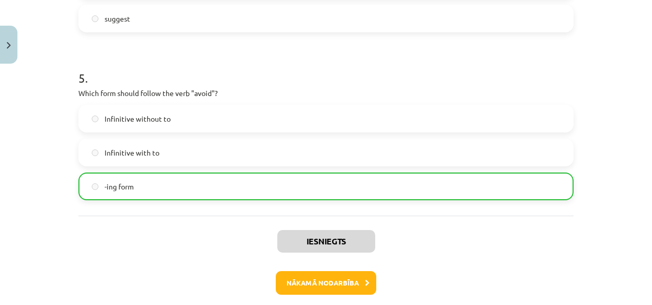
scroll to position [868, 0]
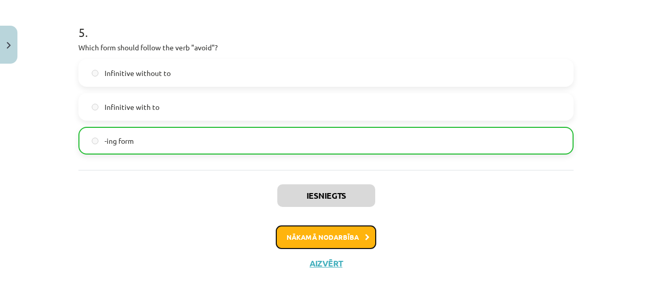
click at [329, 231] on button "Nākamā nodarbība" at bounding box center [326, 237] width 101 height 24
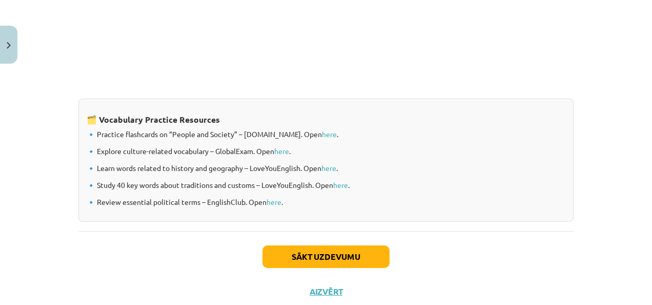
scroll to position [905, 0]
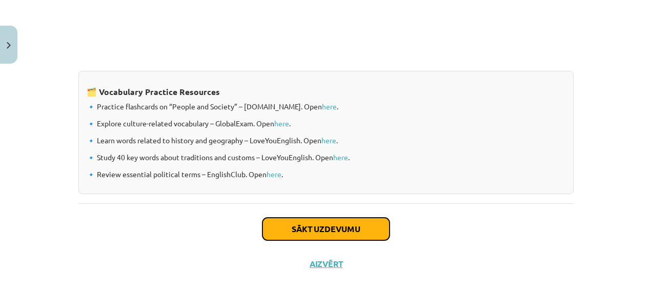
click at [323, 229] on button "Sākt uzdevumu" at bounding box center [326, 228] width 127 height 23
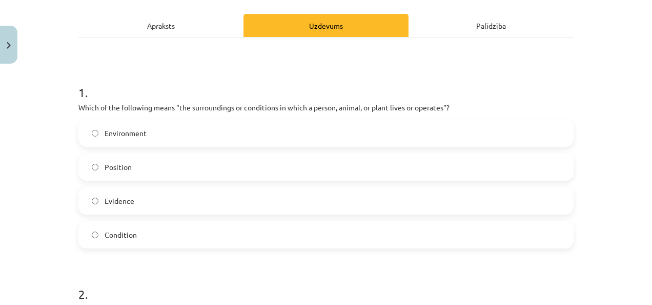
scroll to position [137, 0]
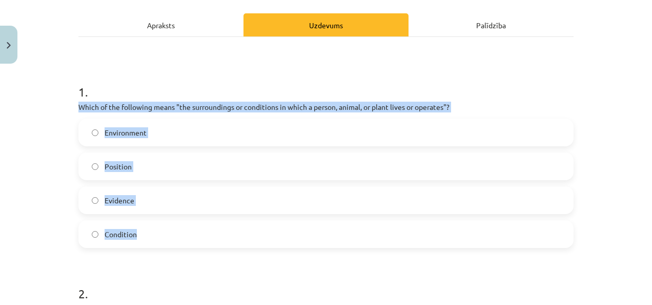
drag, startPoint x: 70, startPoint y: 103, endPoint x: 187, endPoint y: 242, distance: 180.9
click at [226, 136] on label "Environment" at bounding box center [325, 133] width 493 height 26
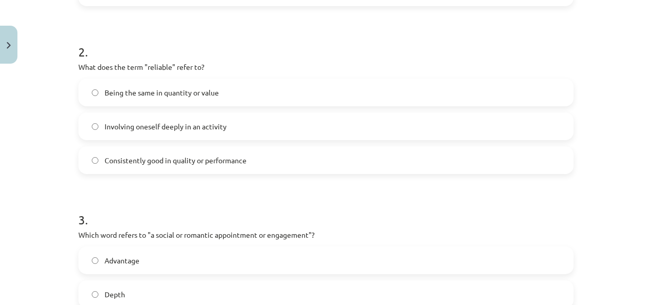
scroll to position [380, 0]
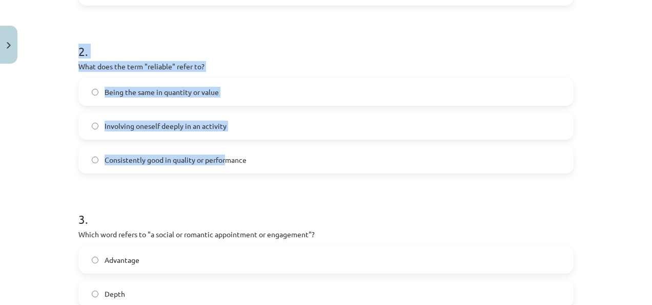
drag, startPoint x: 71, startPoint y: 51, endPoint x: 224, endPoint y: 169, distance: 193.5
click at [224, 169] on div "10 XP Saņemsi Viegls 375 pilda Apraksts Uzdevums Palīdzība 1 . Which of the fol…" at bounding box center [326, 229] width 508 height 1081
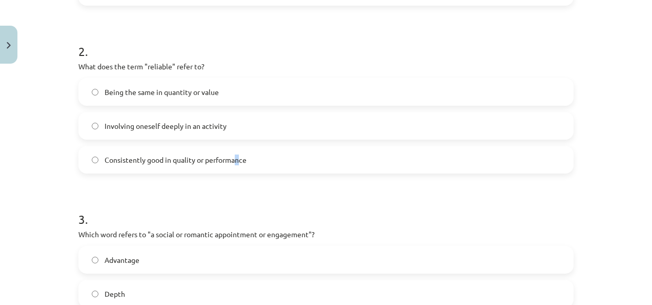
drag, startPoint x: 224, startPoint y: 169, endPoint x: 234, endPoint y: 170, distance: 9.8
click at [234, 170] on label "Consistently good in quality or performance" at bounding box center [325, 160] width 493 height 26
drag, startPoint x: 234, startPoint y: 170, endPoint x: 250, endPoint y: 170, distance: 16.4
click at [250, 170] on label "Consistently good in quality or performance" at bounding box center [325, 160] width 493 height 26
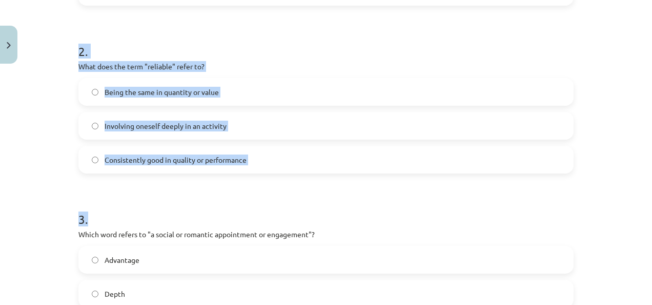
drag, startPoint x: 71, startPoint y: 47, endPoint x: 260, endPoint y: 175, distance: 228.0
click at [260, 175] on div "10 XP Saņemsi Viegls 375 pilda Apraksts Uzdevums Palīdzība 1 . Which of the fol…" at bounding box center [326, 229] width 508 height 1081
drag, startPoint x: 260, startPoint y: 175, endPoint x: 235, endPoint y: 185, distance: 26.0
click at [235, 185] on form "1 . Which of the following means "the surroundings or conditions in which a per…" at bounding box center [325, 251] width 495 height 852
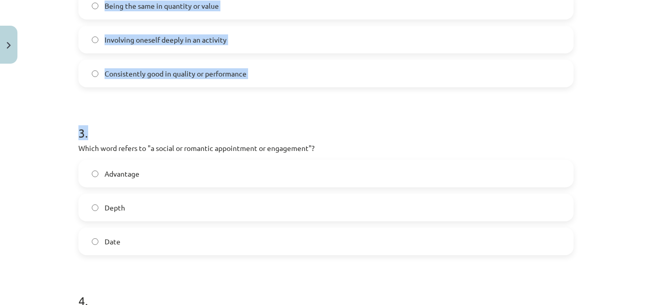
scroll to position [465, 0]
click at [214, 119] on h1 "3 ." at bounding box center [325, 124] width 495 height 32
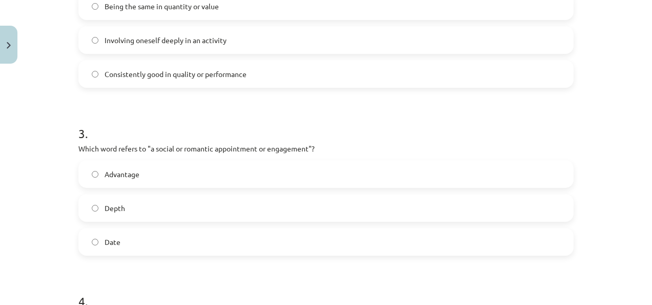
click at [218, 234] on label "Date" at bounding box center [325, 242] width 493 height 26
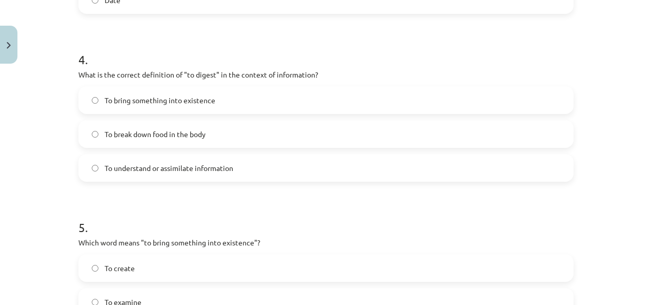
scroll to position [685, 0]
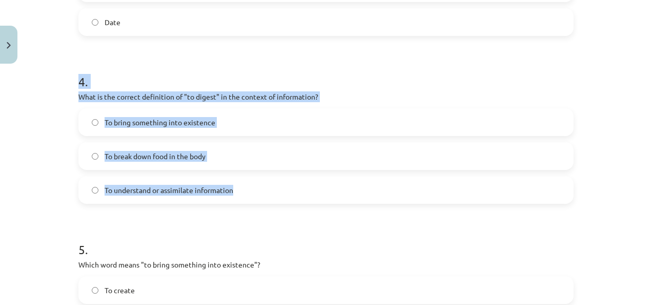
drag, startPoint x: 71, startPoint y: 79, endPoint x: 248, endPoint y: 200, distance: 214.0
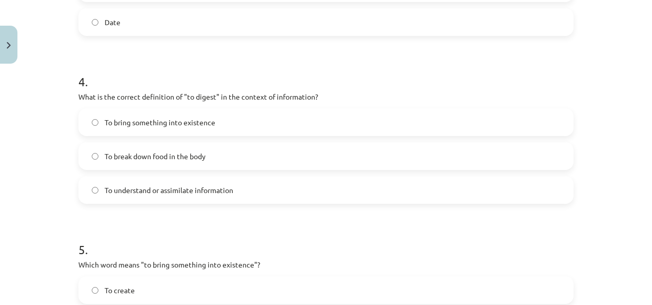
click at [265, 182] on label "To understand or assimilate information" at bounding box center [325, 190] width 493 height 26
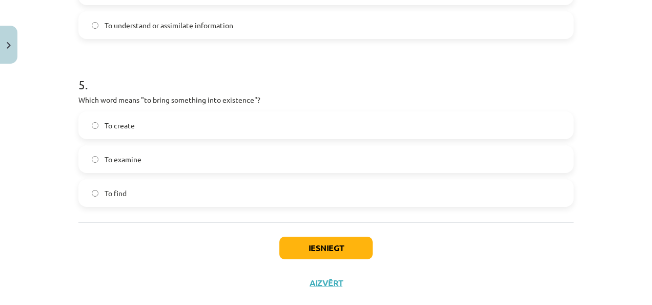
scroll to position [853, 0]
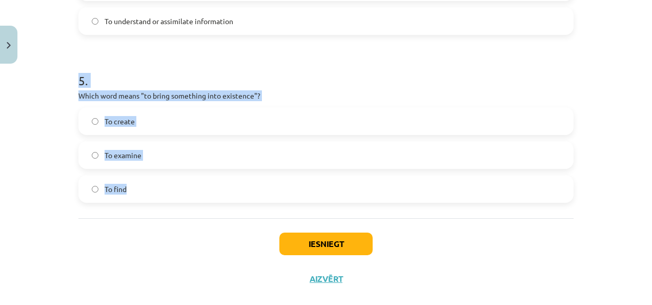
drag, startPoint x: 71, startPoint y: 83, endPoint x: 183, endPoint y: 184, distance: 150.7
click at [154, 120] on label "To create" at bounding box center [325, 121] width 493 height 26
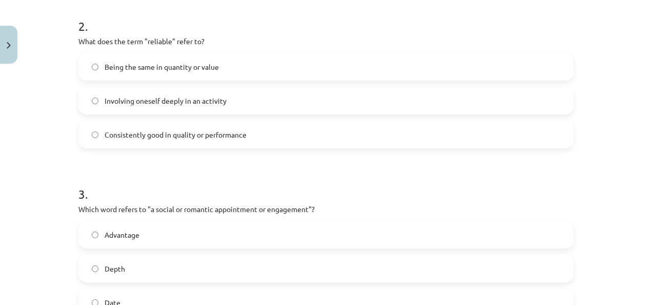
scroll to position [403, 0]
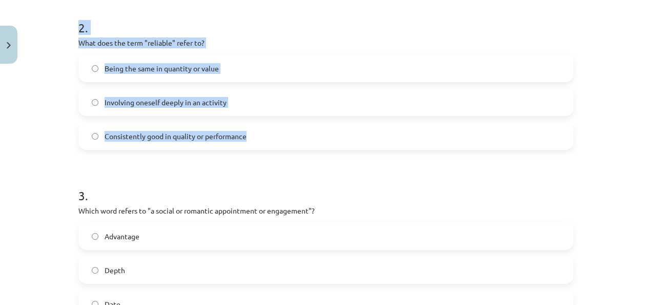
drag, startPoint x: 65, startPoint y: 25, endPoint x: 252, endPoint y: 137, distance: 218.3
click at [252, 137] on div "Mācību tēma: Angļu valodas i - 11. klases 1. ieskaites mācību materiāls #8 🔤 To…" at bounding box center [326, 152] width 652 height 305
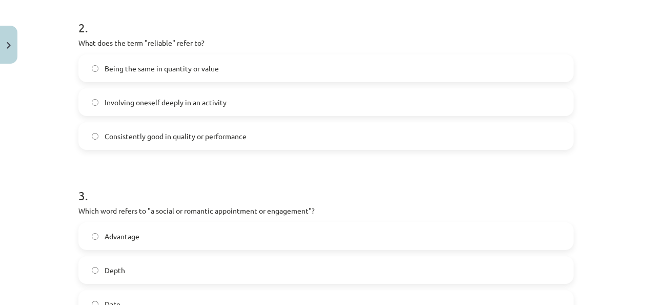
click at [297, 150] on form "1 . Which of the following means "the surroundings or conditions in which a per…" at bounding box center [325, 227] width 495 height 852
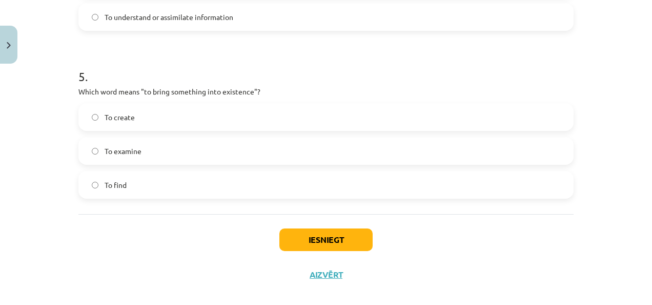
scroll to position [870, 0]
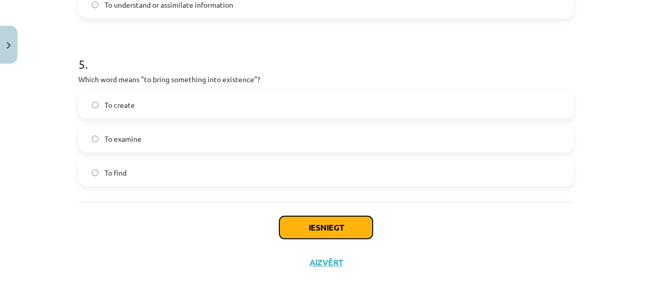
click at [337, 235] on button "Iesniegt" at bounding box center [326, 227] width 93 height 23
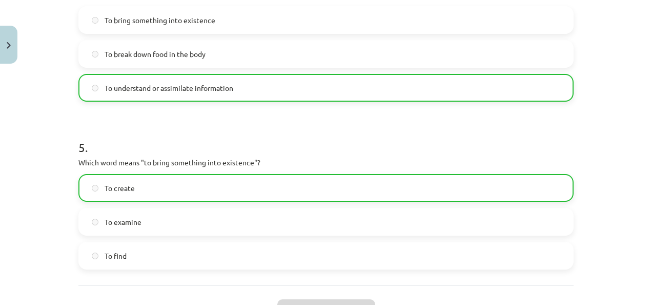
scroll to position [902, 0]
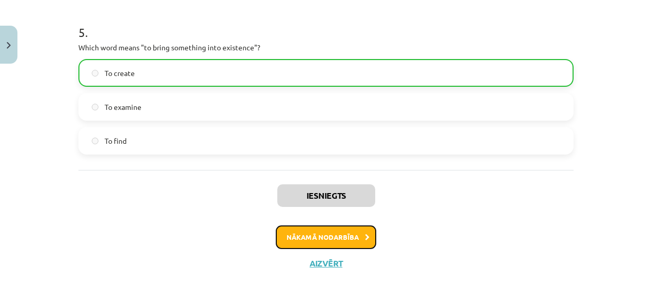
click at [333, 235] on button "Nākamā nodarbība" at bounding box center [326, 237] width 101 height 24
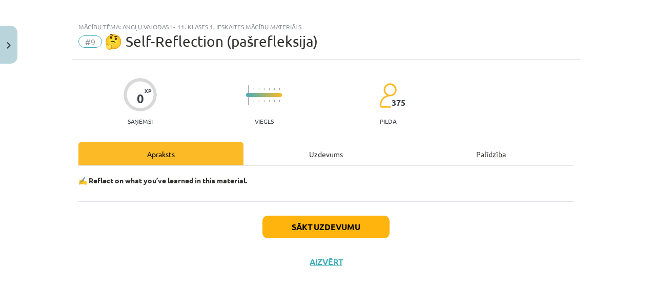
scroll to position [8, 0]
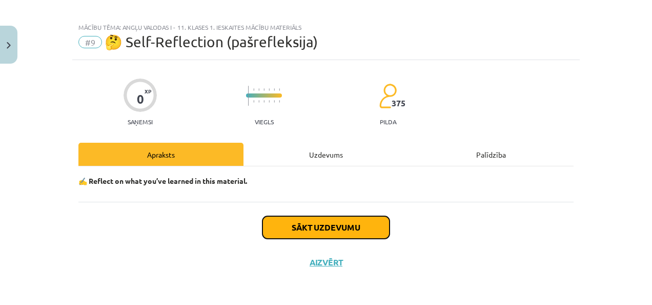
click at [333, 235] on button "Sākt uzdevumu" at bounding box center [326, 227] width 127 height 23
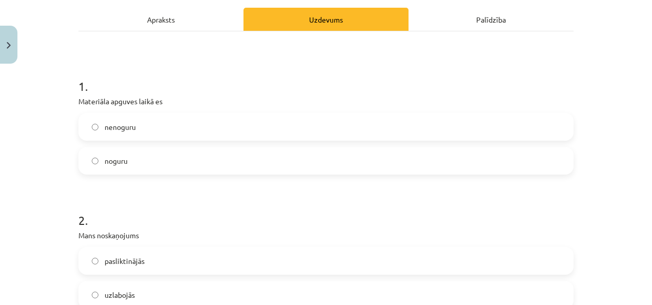
scroll to position [142, 0]
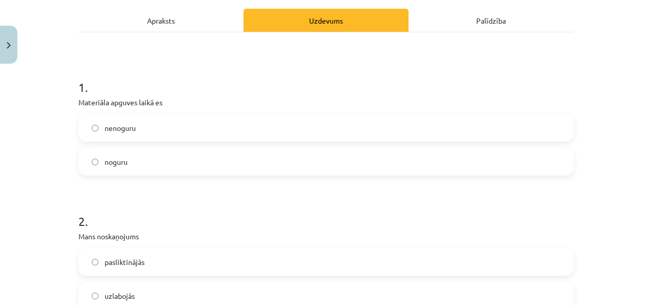
click at [170, 125] on label "nenoguru" at bounding box center [325, 128] width 493 height 26
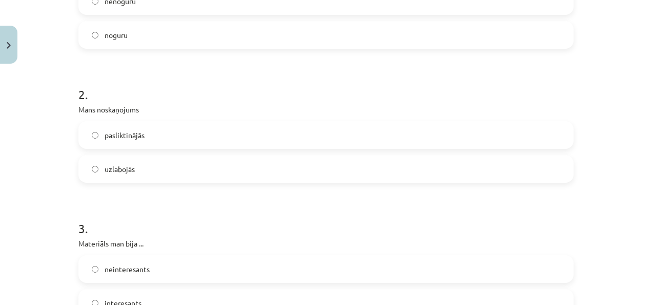
scroll to position [269, 0]
click at [172, 162] on label "uzlabojās" at bounding box center [325, 168] width 493 height 26
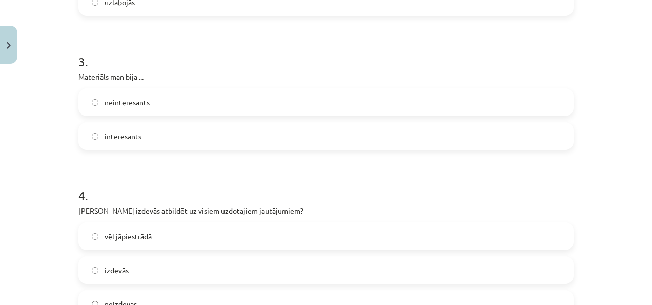
scroll to position [436, 0]
click at [158, 137] on label "interesants" at bounding box center [325, 136] width 493 height 26
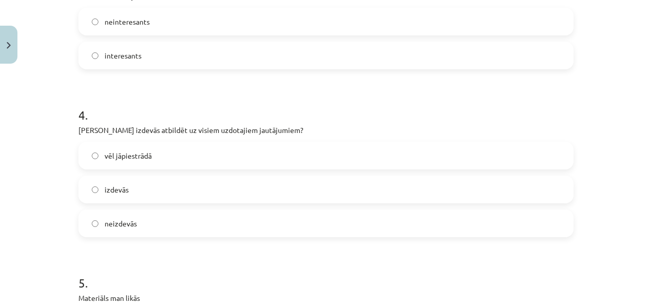
click at [170, 154] on label "vēl jāpiestrādā" at bounding box center [325, 156] width 493 height 26
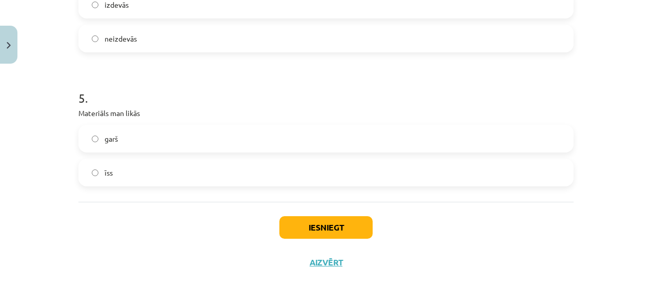
click at [160, 168] on label "īss" at bounding box center [325, 173] width 493 height 26
click at [154, 132] on label "garš" at bounding box center [325, 139] width 493 height 26
click at [147, 156] on div "garš īss" at bounding box center [325, 156] width 495 height 62
click at [166, 170] on label "īss" at bounding box center [325, 173] width 493 height 26
click at [305, 221] on button "Iesniegt" at bounding box center [326, 227] width 93 height 23
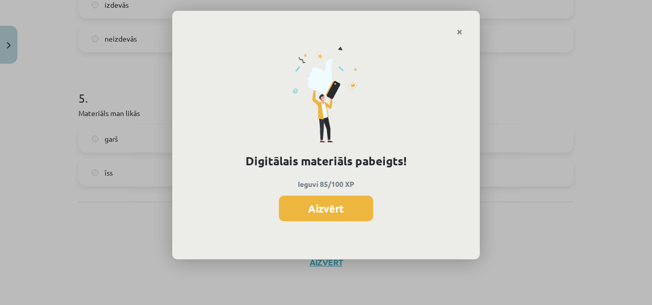
scroll to position [621, 0]
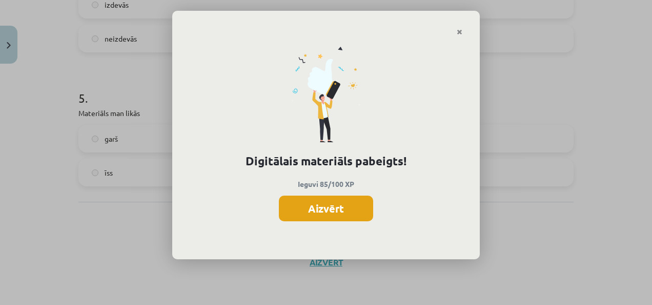
click at [328, 211] on button "Aizvērt" at bounding box center [326, 208] width 94 height 26
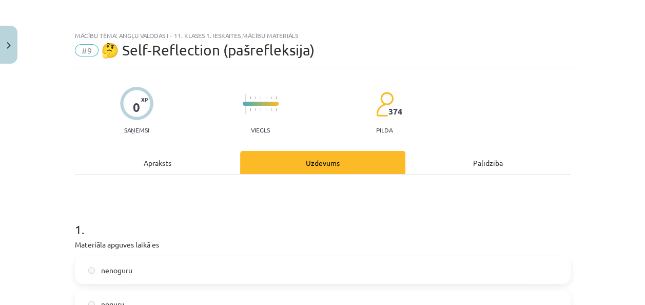
scroll to position [368, 0]
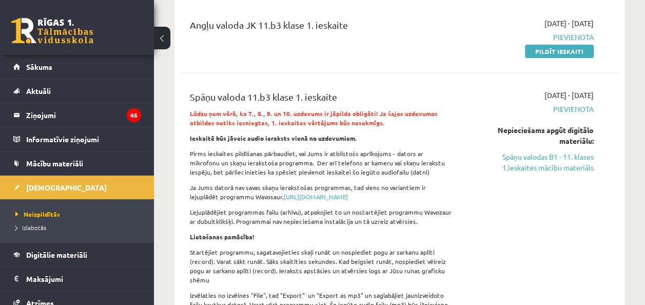
scroll to position [129, 0]
click at [557, 160] on link "Spāņu valodas B1 - 11. klases 1.ieskaites mācību materiāls" at bounding box center [531, 162] width 124 height 22
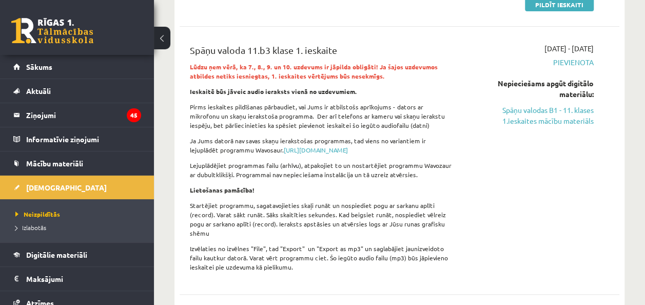
scroll to position [177, 0]
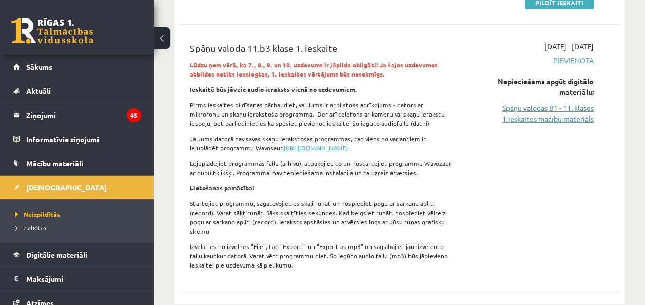
click at [531, 110] on link "Spāņu valodas B1 - 11. klases 1.ieskaites mācību materiāls" at bounding box center [531, 114] width 124 height 22
